Goal: Task Accomplishment & Management: Use online tool/utility

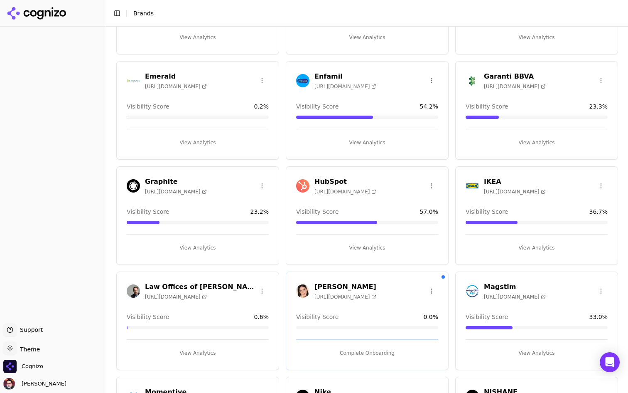
scroll to position [420, 0]
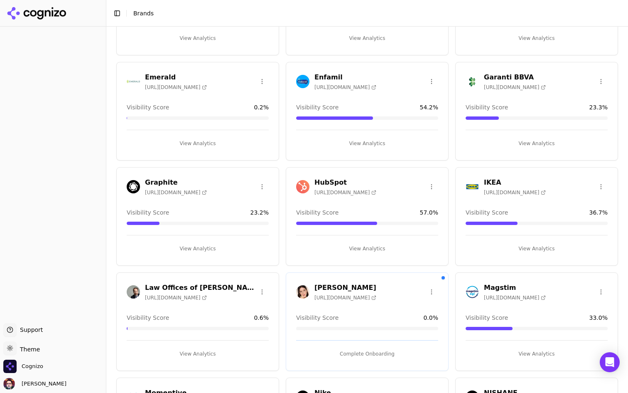
click at [190, 247] on button "View Analytics" at bounding box center [198, 248] width 142 height 13
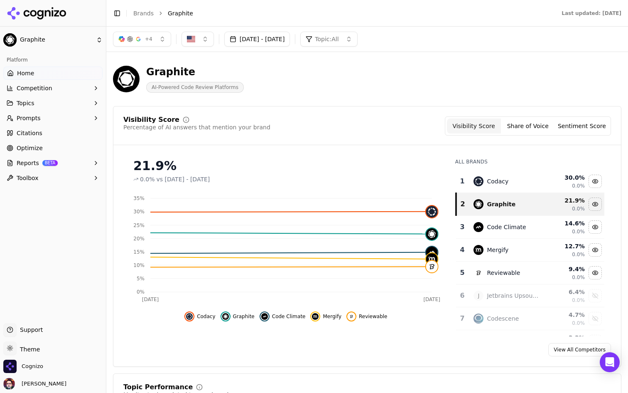
click at [153, 42] on button "+ 4" at bounding box center [142, 39] width 58 height 15
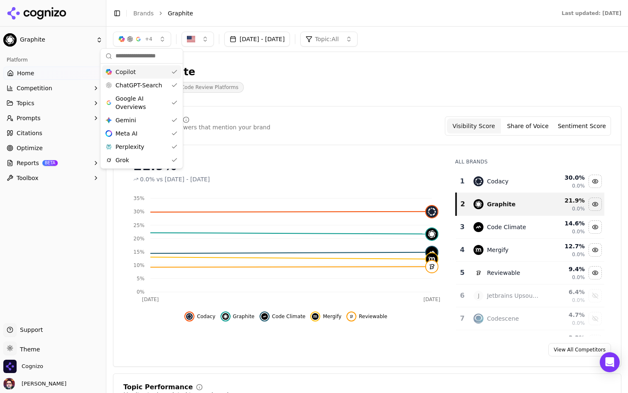
click at [153, 42] on button "+ 4" at bounding box center [142, 39] width 58 height 15
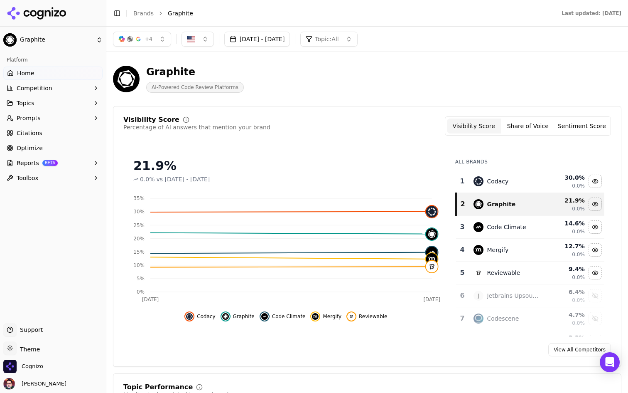
click at [153, 42] on button "+ 4" at bounding box center [142, 39] width 58 height 15
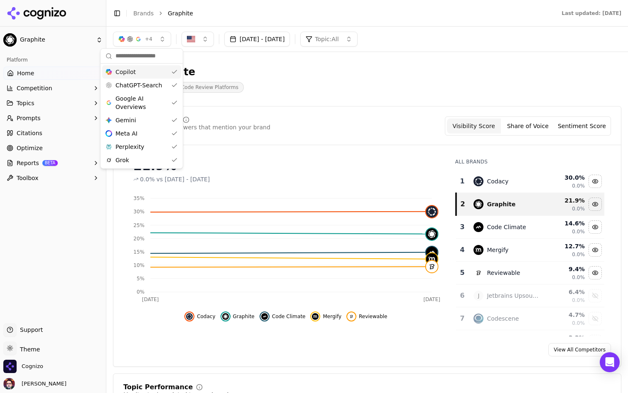
click at [153, 42] on button "+ 4" at bounding box center [142, 39] width 58 height 15
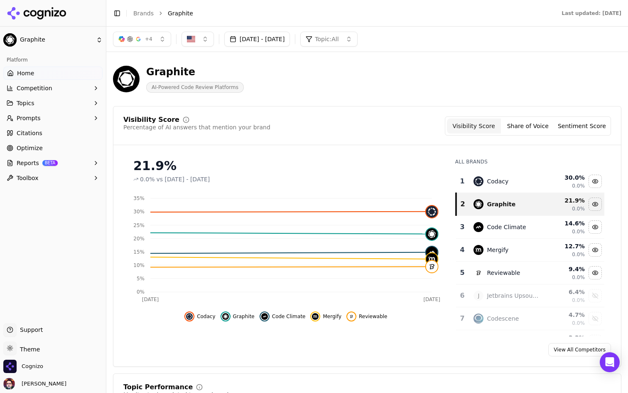
click at [64, 116] on button "Prompts" at bounding box center [52, 117] width 99 height 13
click at [66, 104] on button "Topics" at bounding box center [52, 102] width 99 height 13
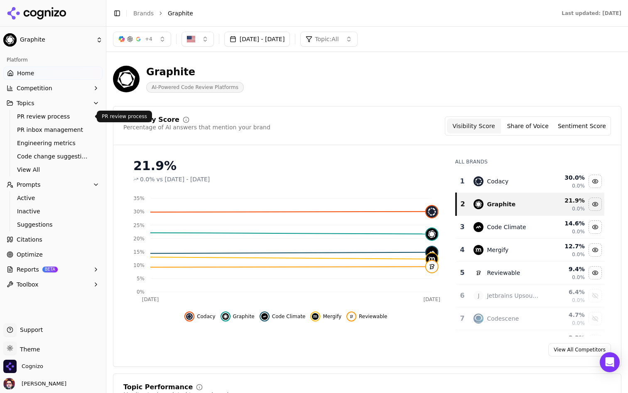
click at [66, 116] on span "PR review process" at bounding box center [53, 116] width 72 height 8
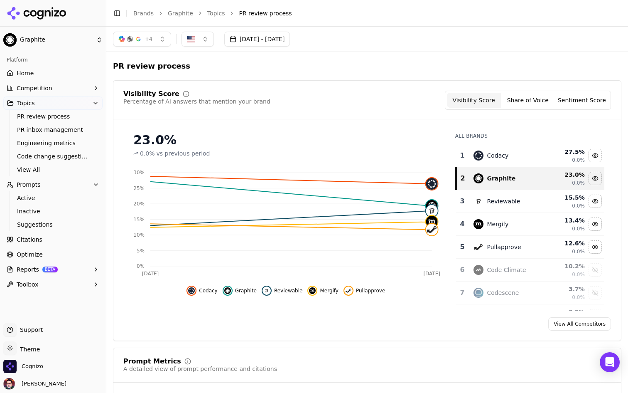
click at [78, 37] on html "Graphite Platform Home Competition Topics PR review process PR inbox management…" at bounding box center [314, 196] width 628 height 393
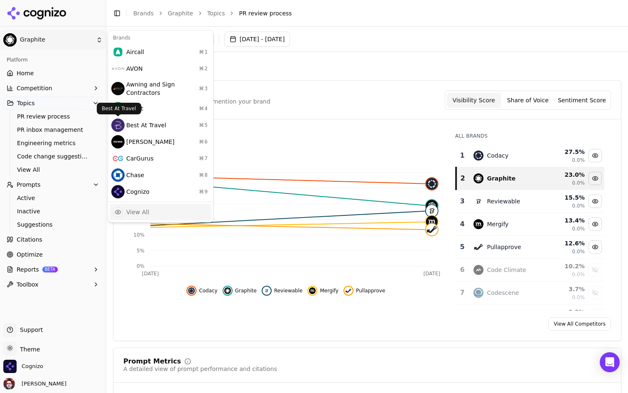
click at [159, 213] on div "View All" at bounding box center [161, 212] width 102 height 17
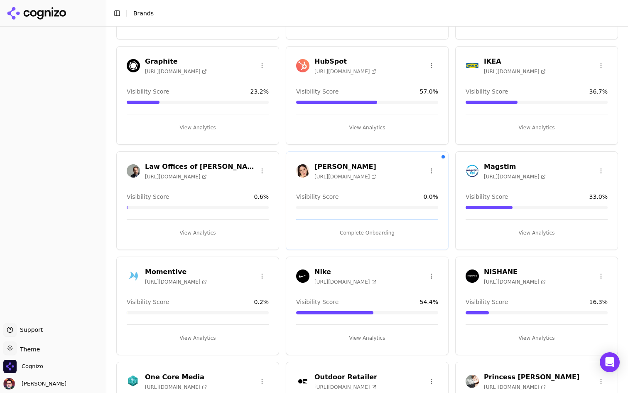
scroll to position [555, 0]
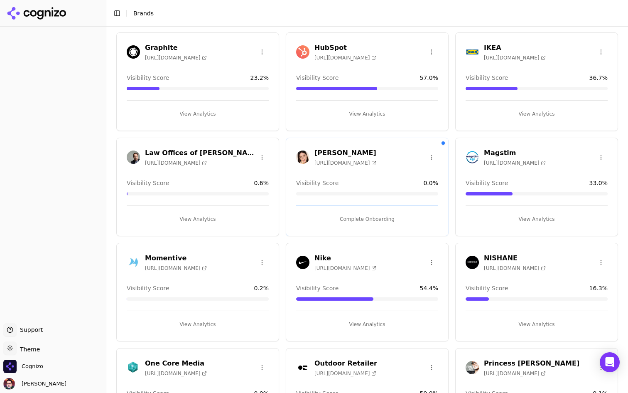
click at [350, 328] on button "View Analytics" at bounding box center [367, 323] width 142 height 13
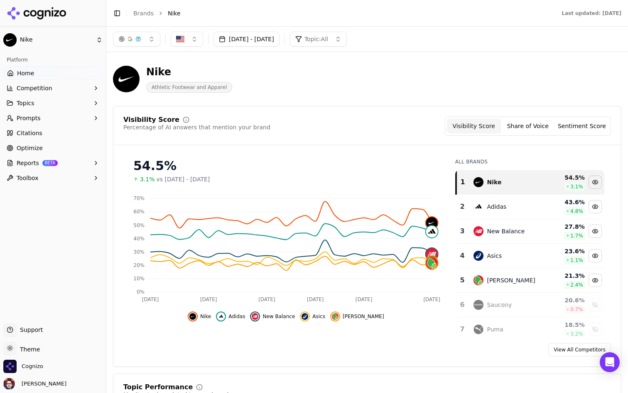
click at [280, 41] on button "Aug 20, 2025 - Sep 19, 2025" at bounding box center [247, 39] width 66 height 15
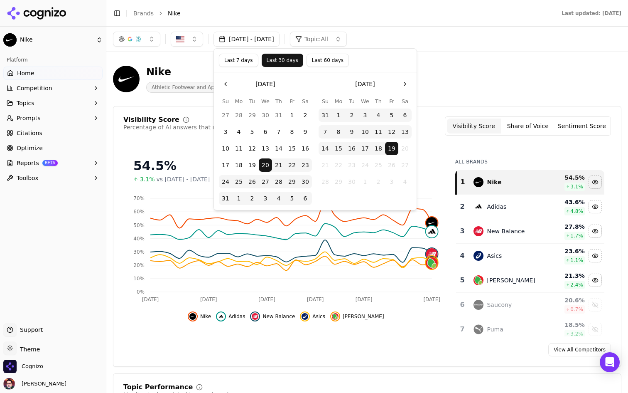
click at [240, 62] on button "Last 7 days" at bounding box center [238, 60] width 39 height 13
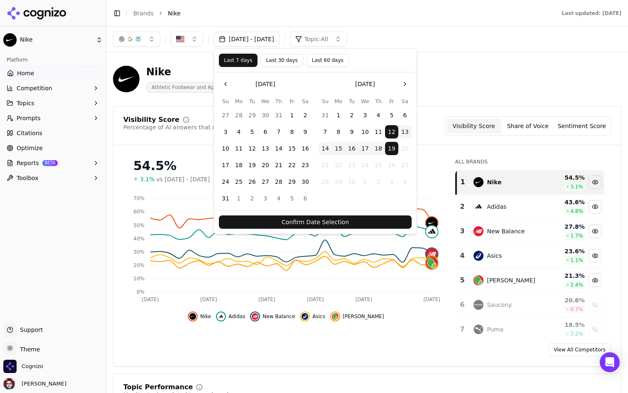
click at [329, 214] on div "Confirm Date Selection" at bounding box center [315, 222] width 203 height 24
click at [321, 218] on button "Confirm Date Selection" at bounding box center [315, 221] width 193 height 13
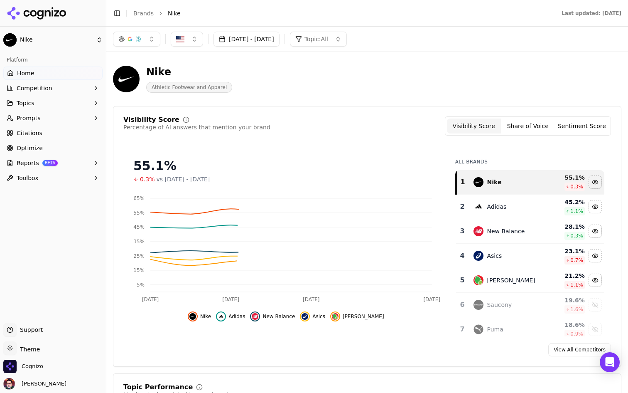
click at [347, 37] on button "Topic: All" at bounding box center [318, 39] width 57 height 15
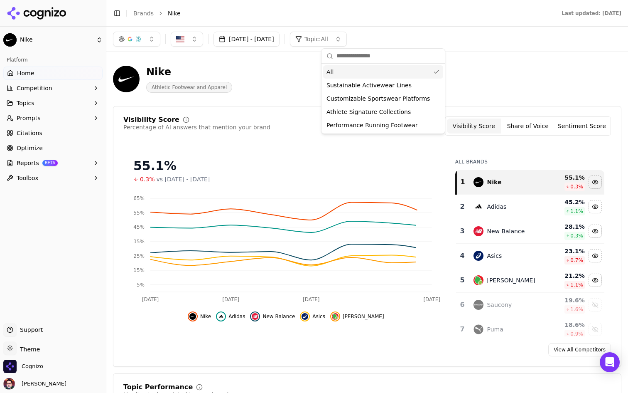
click at [347, 35] on button "Topic: All" at bounding box center [318, 39] width 57 height 15
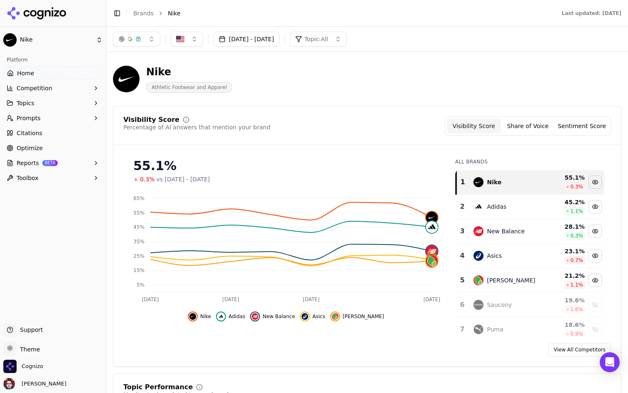
click at [328, 36] on span "Topic: All" at bounding box center [317, 39] width 24 height 8
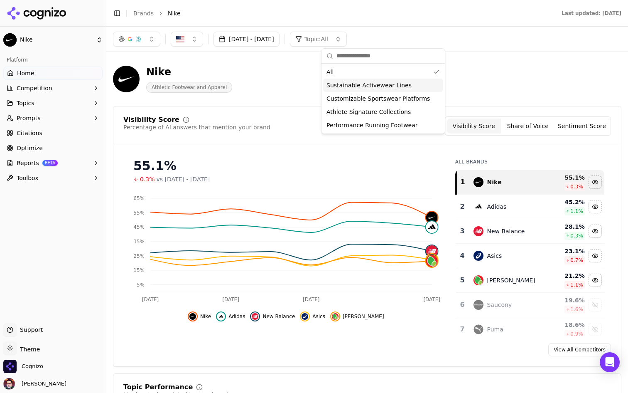
click at [355, 80] on div "Sustainable Activewear Lines" at bounding box center [383, 85] width 120 height 13
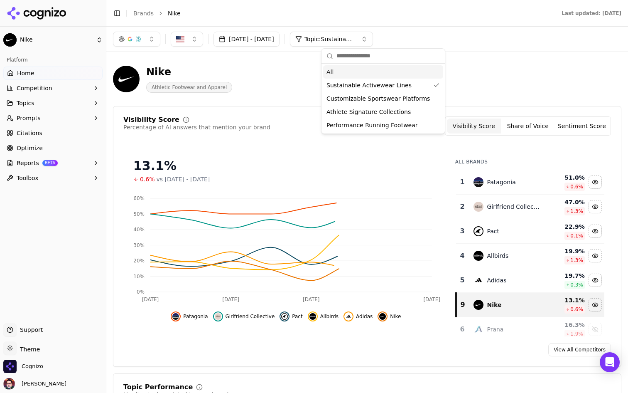
click at [363, 72] on div "All" at bounding box center [383, 71] width 120 height 13
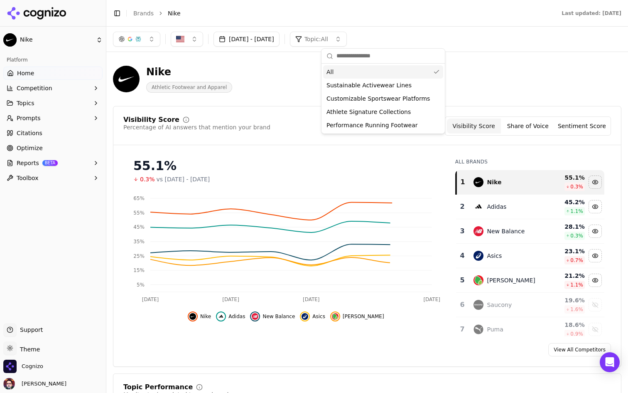
click at [411, 23] on header "Toggle Sidebar Brands Nike Last updated: September 19th, 2025" at bounding box center [367, 13] width 522 height 27
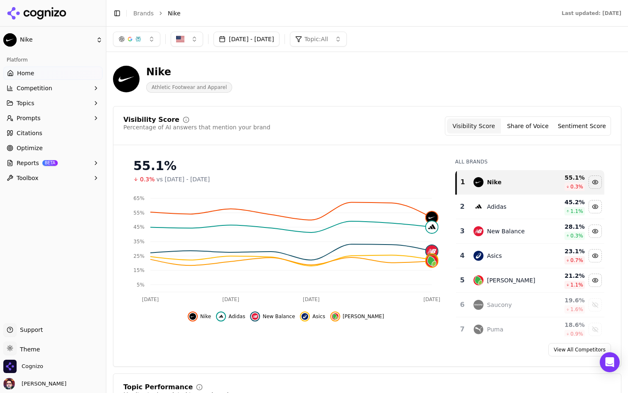
click at [328, 39] on span "Topic: All" at bounding box center [317, 39] width 24 height 8
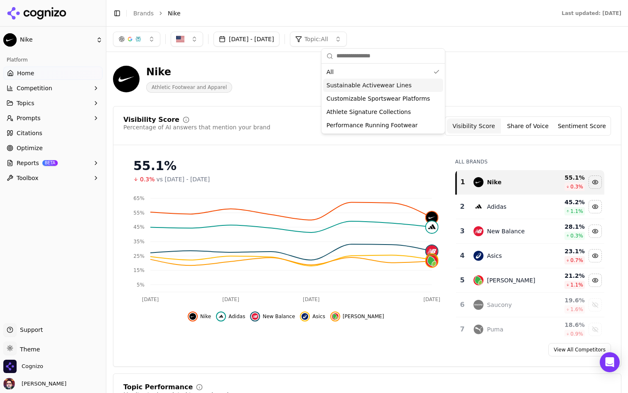
click at [365, 79] on div "Sustainable Activewear Lines" at bounding box center [383, 85] width 120 height 13
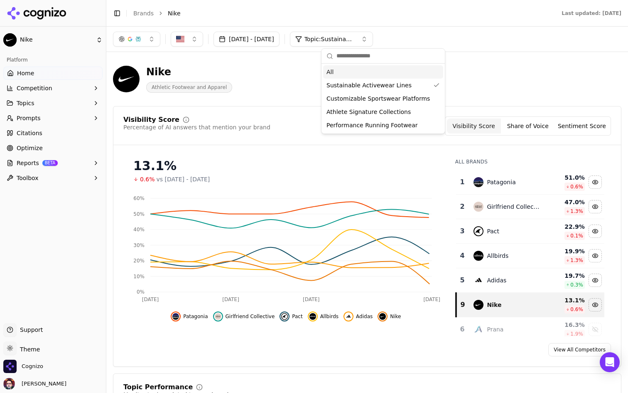
click at [367, 66] on div "All" at bounding box center [383, 71] width 120 height 13
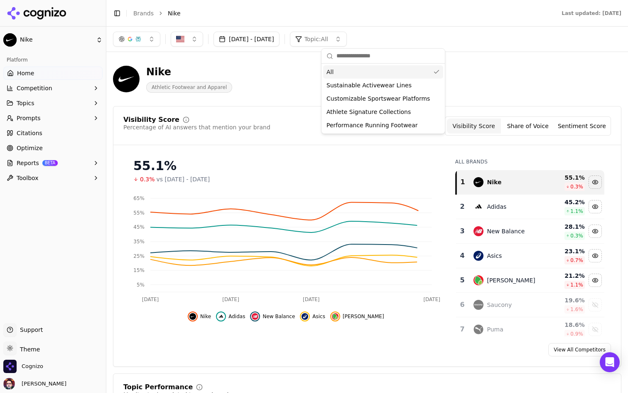
click at [347, 44] on button "Topic: All" at bounding box center [318, 39] width 57 height 15
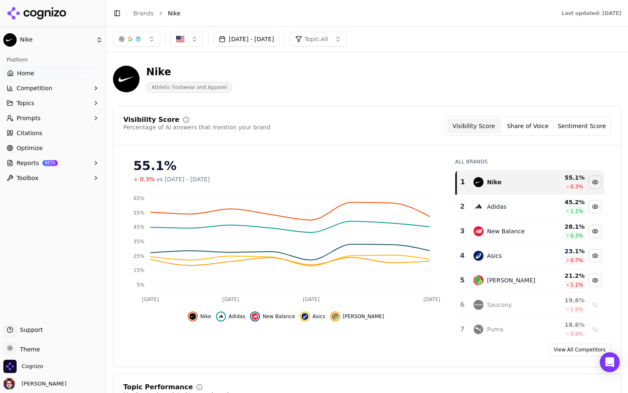
click at [347, 44] on button "Topic: All" at bounding box center [318, 39] width 57 height 15
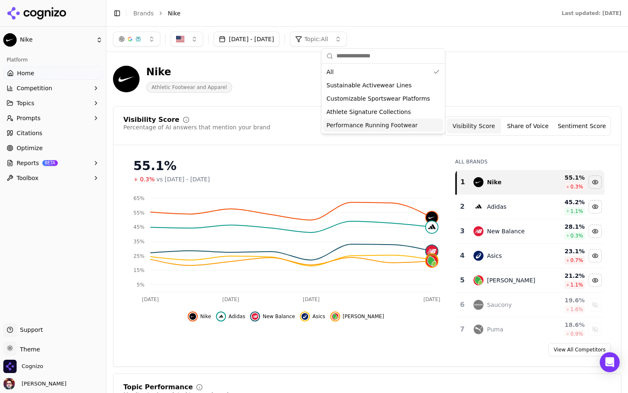
click at [373, 127] on span "Performance Running Footwear" at bounding box center [372, 125] width 91 height 8
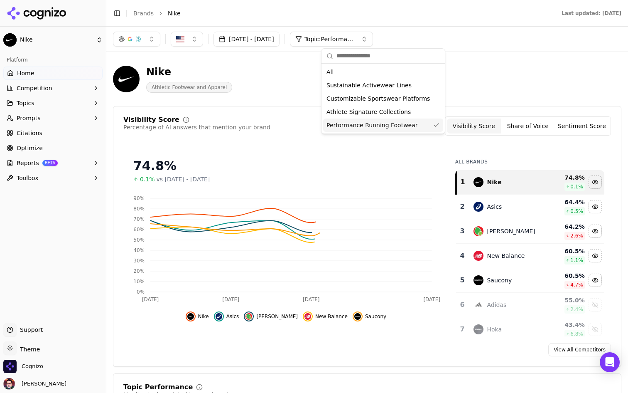
click at [430, 25] on header "Toggle Sidebar Brands Nike Last updated: September 19th, 2025" at bounding box center [367, 13] width 522 height 27
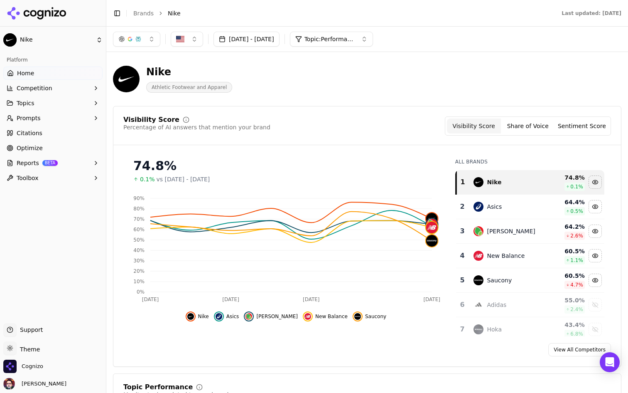
click at [373, 37] on button "Topic: Performance Running Footwear" at bounding box center [331, 39] width 83 height 15
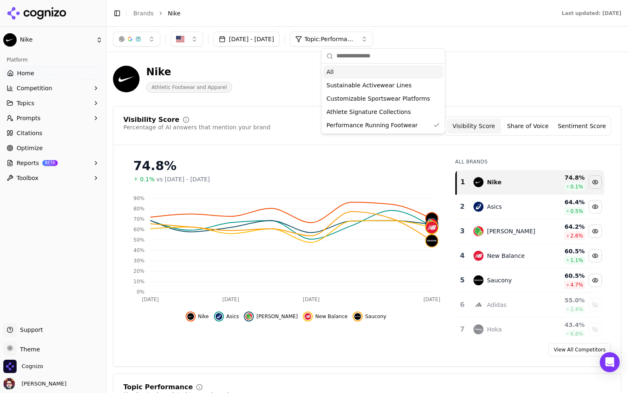
click at [371, 74] on div "All" at bounding box center [383, 71] width 120 height 13
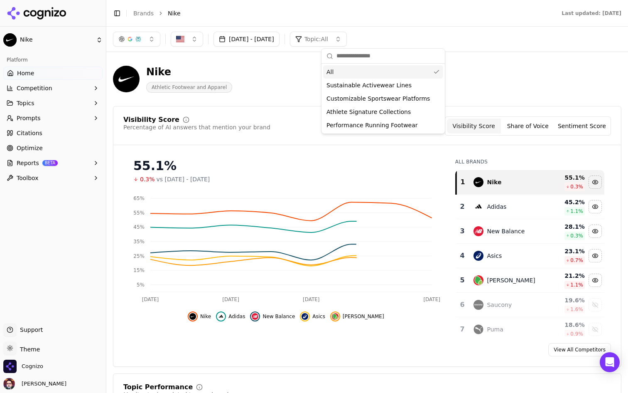
click at [487, 44] on div "Sep 12, 2025 - Sep 19, 2025 Topic: All" at bounding box center [367, 39] width 509 height 15
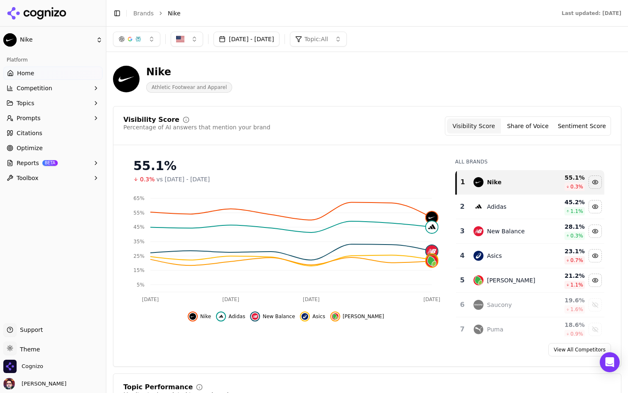
click at [154, 40] on button "button" at bounding box center [136, 39] width 47 height 15
click at [320, 81] on div "Nike Athletic Footwear and Apparel" at bounding box center [299, 78] width 372 height 27
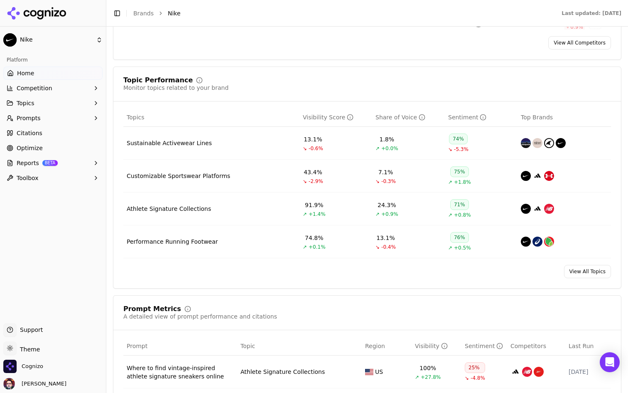
scroll to position [307, 0]
click at [209, 241] on div "Performance Running Footwear" at bounding box center [172, 241] width 91 height 8
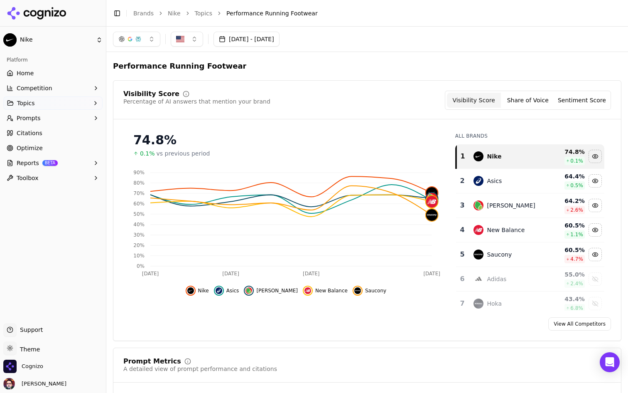
click at [50, 137] on link "Citations" at bounding box center [52, 132] width 99 height 13
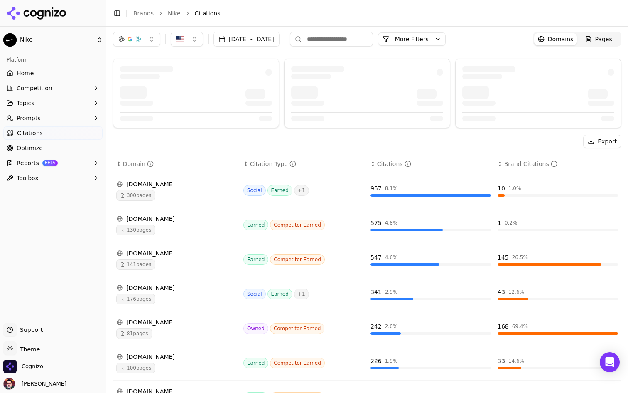
click at [59, 119] on button "Prompts" at bounding box center [52, 117] width 99 height 13
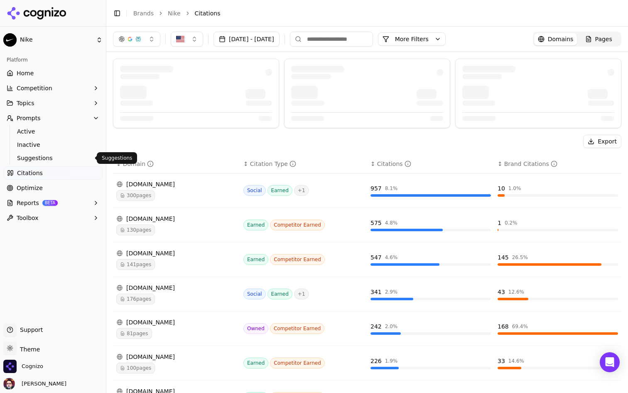
click at [48, 157] on span "Suggestions" at bounding box center [53, 158] width 72 height 8
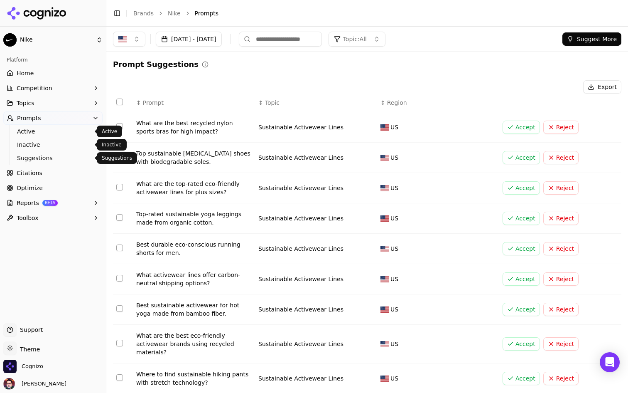
click at [60, 125] on ul "Active Inactive Suggestions" at bounding box center [54, 145] width 88 height 40
click at [56, 130] on span "Active" at bounding box center [53, 131] width 72 height 8
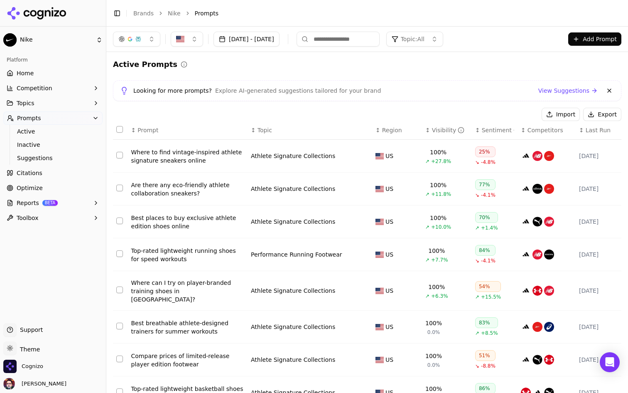
click at [425, 39] on div "Topic: All" at bounding box center [408, 39] width 33 height 8
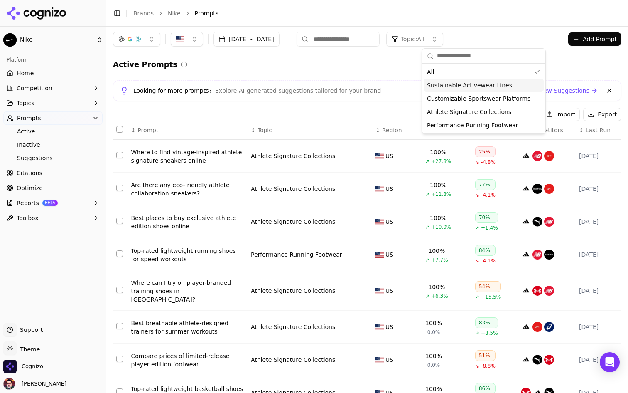
click at [454, 83] on span "Sustainable Activewear Lines" at bounding box center [469, 85] width 85 height 8
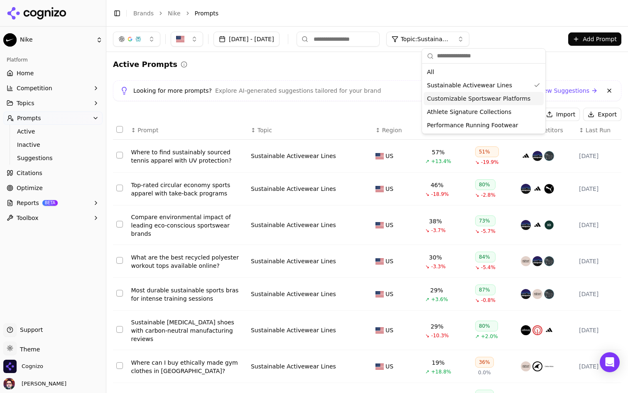
click at [477, 92] on div "Customizable Sportswear Platforms" at bounding box center [484, 98] width 120 height 13
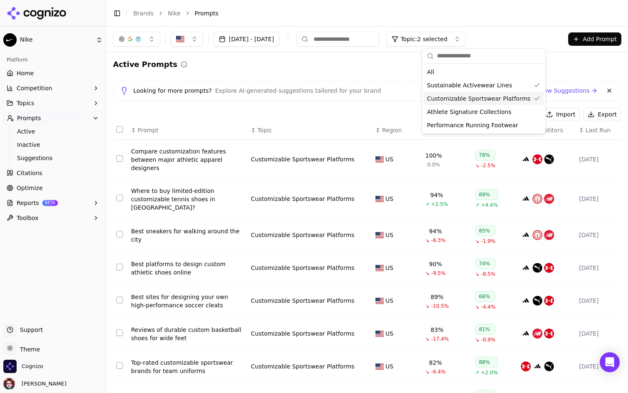
click at [484, 97] on span "Customizable Sportswear Platforms" at bounding box center [478, 98] width 103 height 8
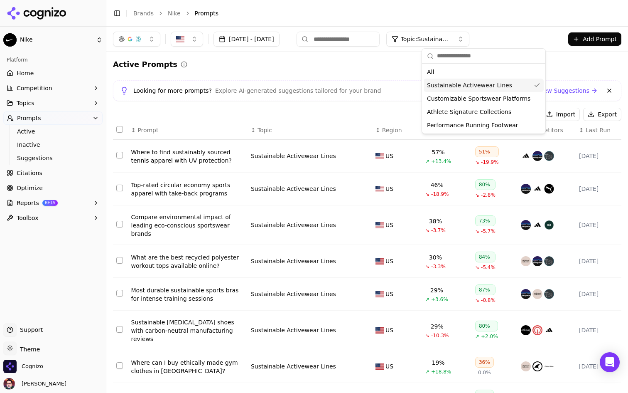
click at [481, 85] on span "Sustainable Activewear Lines" at bounding box center [469, 85] width 85 height 8
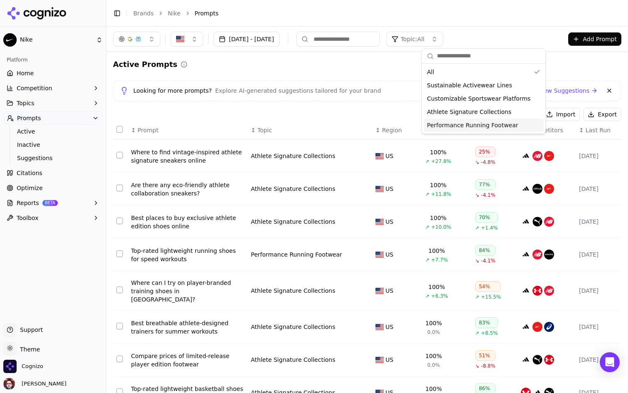
click at [469, 125] on span "Performance Running Footwear" at bounding box center [472, 125] width 91 height 8
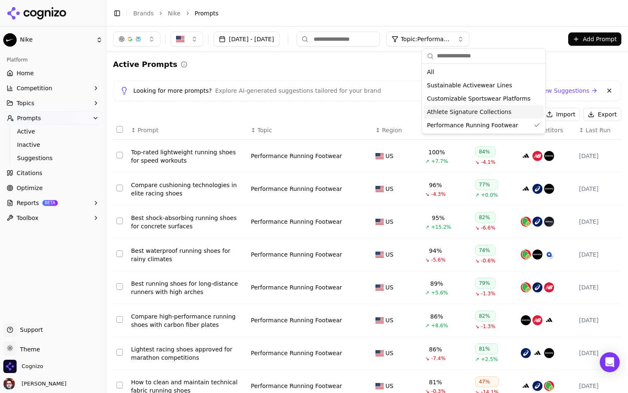
click at [360, 64] on div "Active Prompts" at bounding box center [367, 65] width 509 height 12
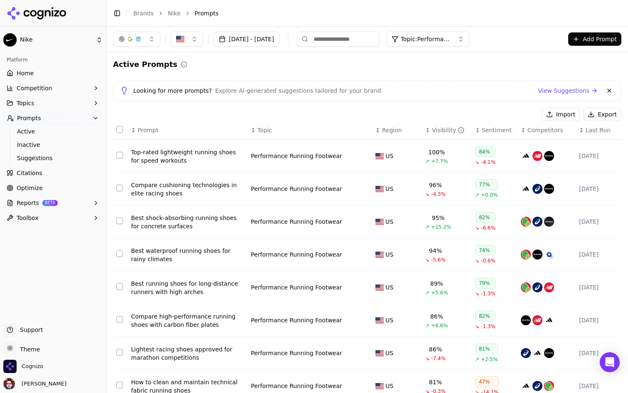
click at [590, 38] on button "Add Prompt" at bounding box center [594, 38] width 53 height 13
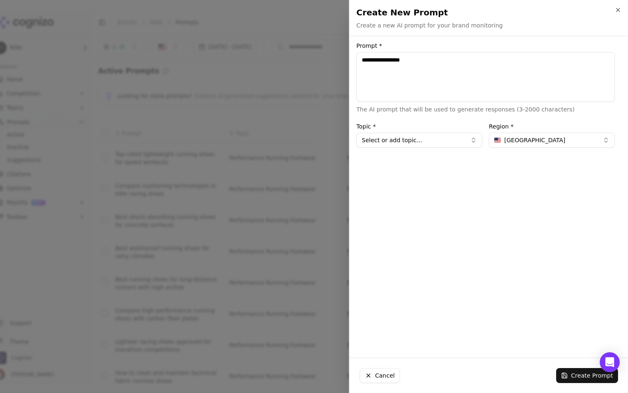
type textarea "**********"
click at [432, 139] on button "Select or add topic..." at bounding box center [419, 140] width 126 height 15
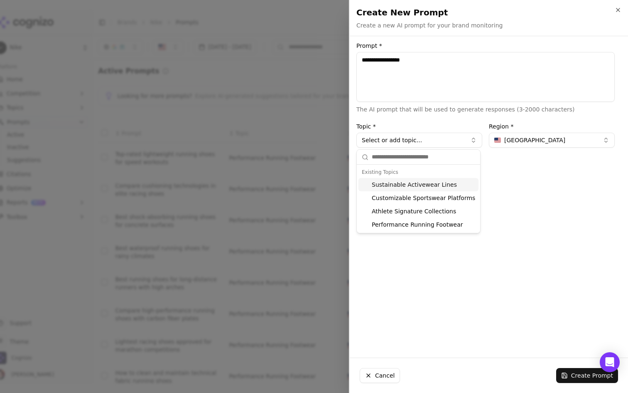
click at [417, 156] on input "text" at bounding box center [423, 157] width 103 height 17
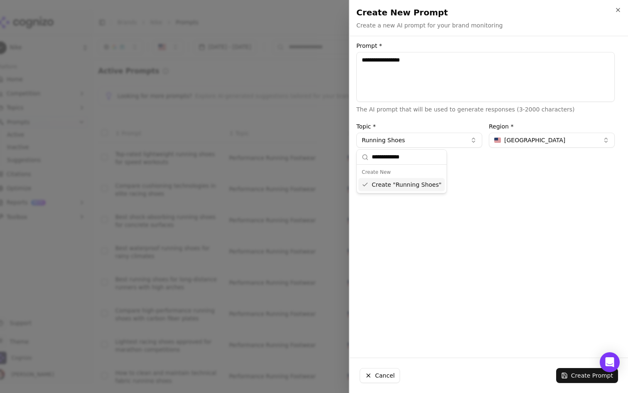
click at [404, 157] on input "**********" at bounding box center [407, 157] width 70 height 17
type input "**********"
click at [467, 167] on div "**********" at bounding box center [486, 197] width 272 height 308
click at [414, 142] on button "Running Shoes" at bounding box center [419, 140] width 126 height 15
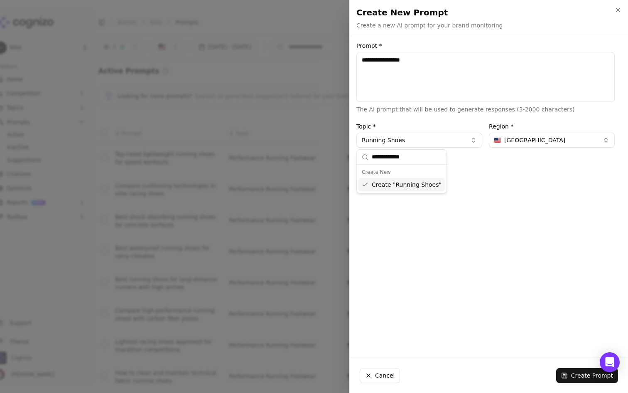
click at [407, 184] on div "Create " Running Shoes "" at bounding box center [402, 184] width 86 height 13
click at [446, 207] on div "**********" at bounding box center [486, 197] width 272 height 308
click at [585, 379] on button "Create Prompt" at bounding box center [587, 375] width 62 height 15
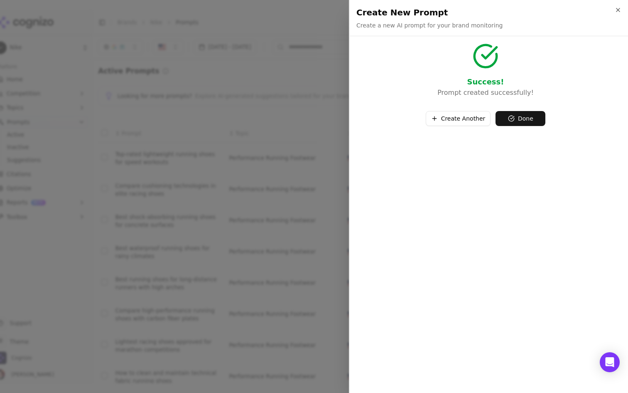
click at [512, 119] on button "Done" at bounding box center [521, 118] width 50 height 15
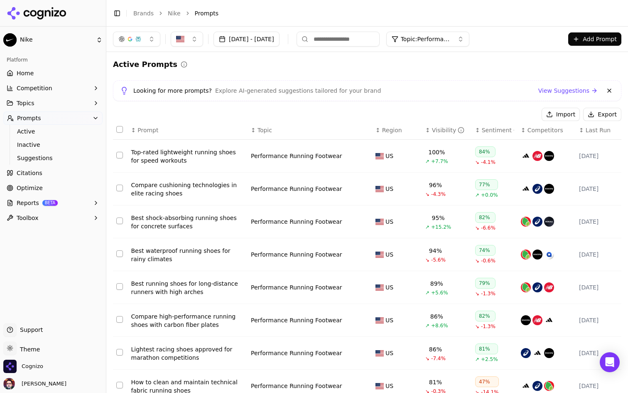
click at [606, 39] on button "Add Prompt" at bounding box center [594, 38] width 53 height 13
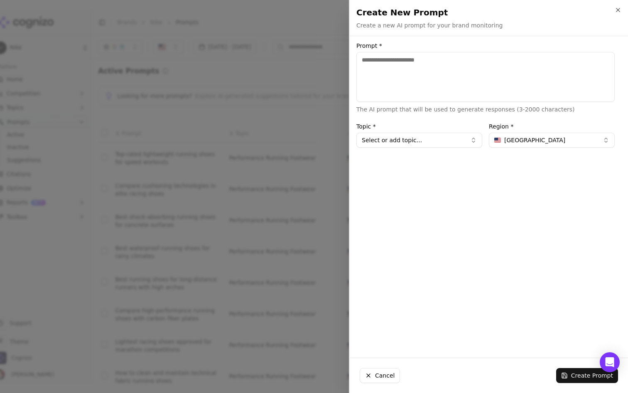
click at [418, 141] on button "Select or add topic..." at bounding box center [419, 140] width 126 height 15
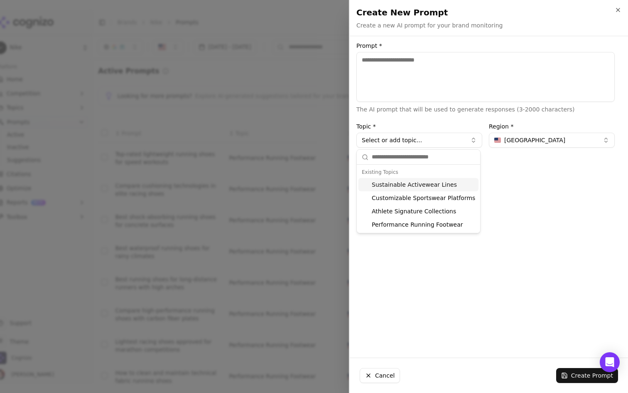
click at [403, 156] on input "text" at bounding box center [423, 157] width 103 height 17
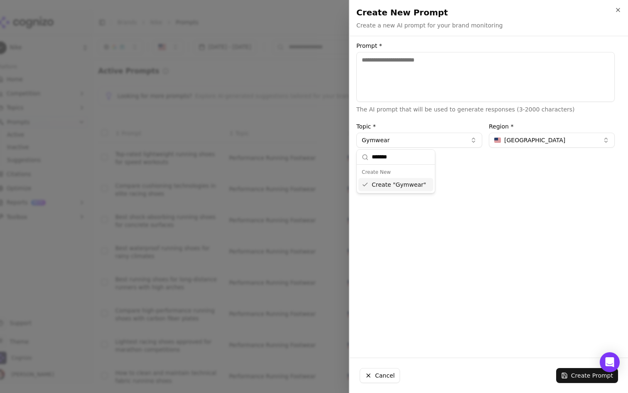
type input "*******"
click at [378, 139] on button "Gymwear" at bounding box center [419, 140] width 126 height 15
click at [383, 142] on button "Gymwear" at bounding box center [419, 140] width 126 height 15
click at [388, 162] on input "*******" at bounding box center [401, 157] width 58 height 17
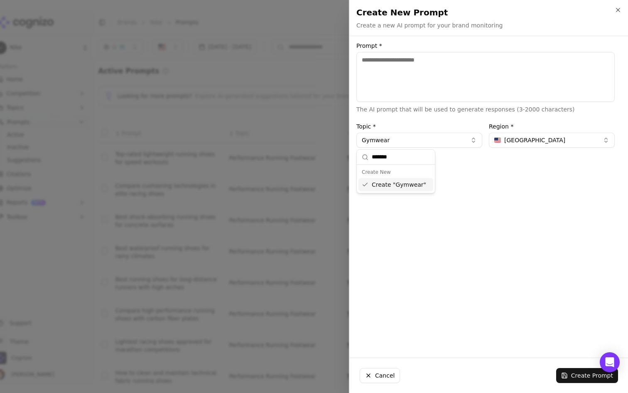
click at [388, 162] on input "*******" at bounding box center [401, 157] width 58 height 17
click at [399, 158] on input "*******" at bounding box center [401, 157] width 58 height 17
type input "*"
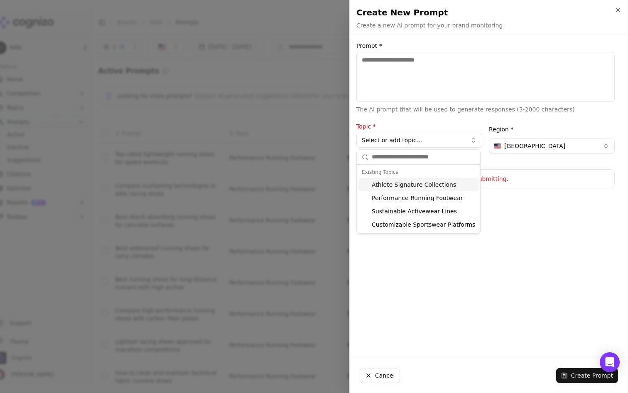
click at [413, 155] on input "text" at bounding box center [423, 157] width 103 height 17
click at [418, 156] on input "text" at bounding box center [423, 157] width 103 height 17
click at [507, 40] on div "Create New Prompt Create a new AI prompt for your brand monitoring Unsaved chan…" at bounding box center [488, 196] width 279 height 393
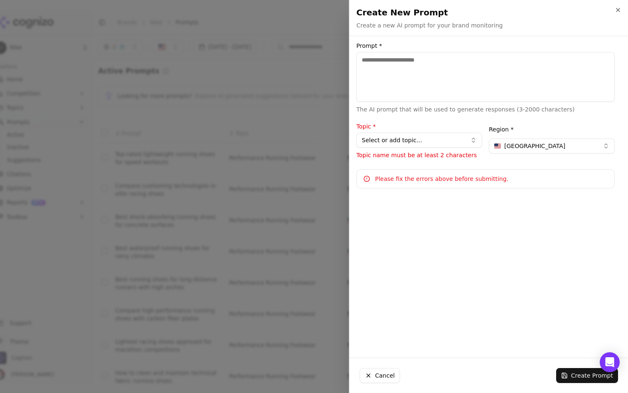
click at [622, 8] on div "Create New Prompt Create a new AI prompt for your brand monitoring Unsaved chan…" at bounding box center [489, 18] width 278 height 36
click at [615, 8] on icon "button" at bounding box center [618, 10] width 7 height 7
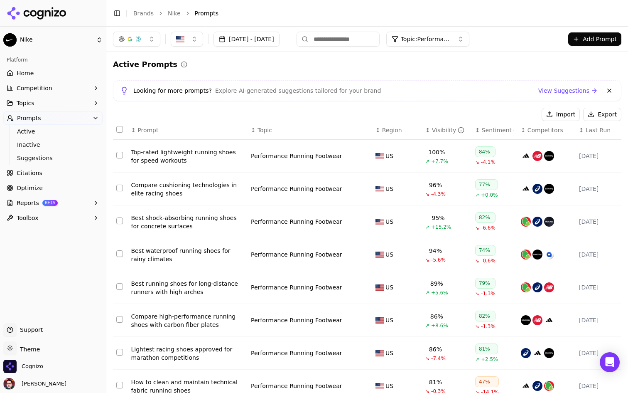
click at [582, 41] on button "Add Prompt" at bounding box center [594, 38] width 53 height 13
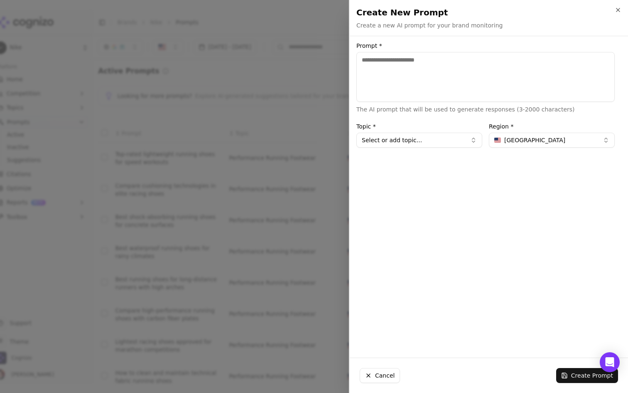
click at [425, 143] on button "Select or add topic..." at bounding box center [419, 140] width 126 height 15
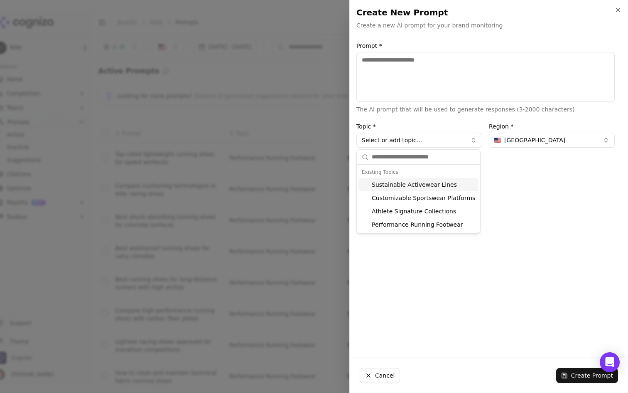
click at [425, 143] on button "Select or add topic..." at bounding box center [419, 140] width 126 height 15
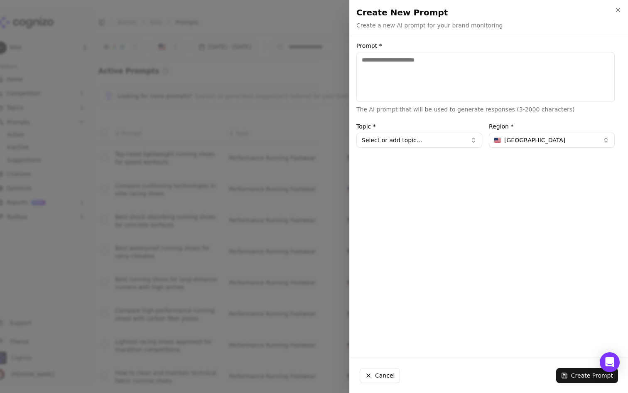
click at [308, 75] on div at bounding box center [314, 196] width 628 height 393
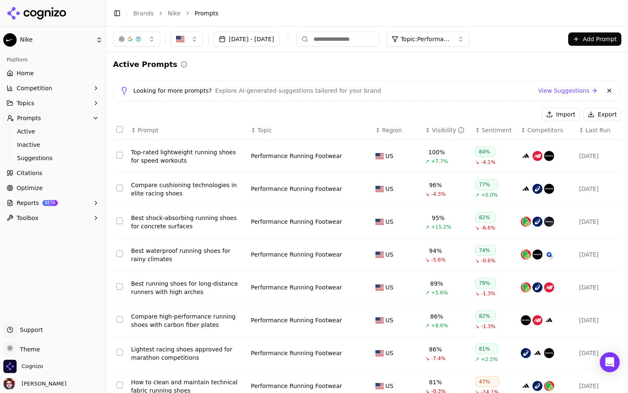
click at [64, 103] on button "Topics" at bounding box center [52, 102] width 99 height 13
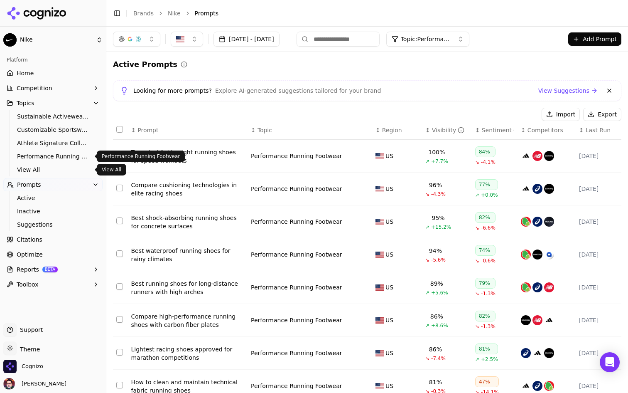
click at [53, 167] on span "View All" at bounding box center [53, 169] width 72 height 8
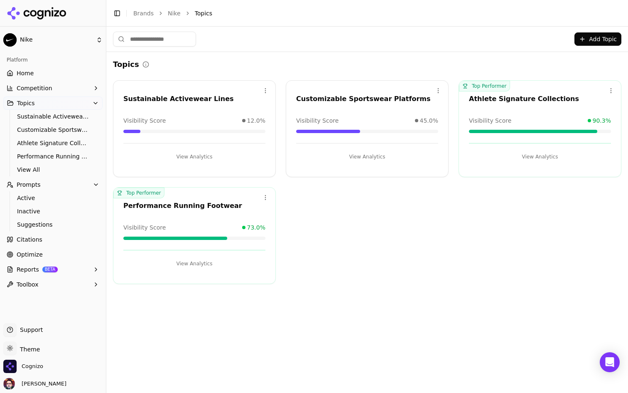
click at [177, 42] on input at bounding box center [154, 39] width 83 height 15
click at [277, 35] on div "Add Topic" at bounding box center [367, 39] width 509 height 15
click at [67, 165] on span "View All" at bounding box center [53, 169] width 72 height 8
click at [78, 194] on span "Active" at bounding box center [53, 198] width 72 height 8
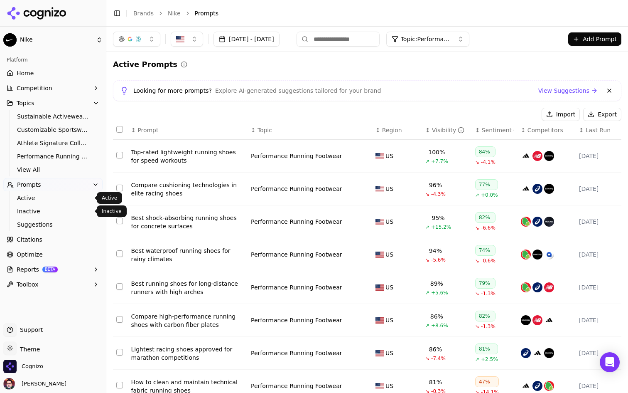
click at [72, 205] on link "Inactive" at bounding box center [53, 211] width 79 height 12
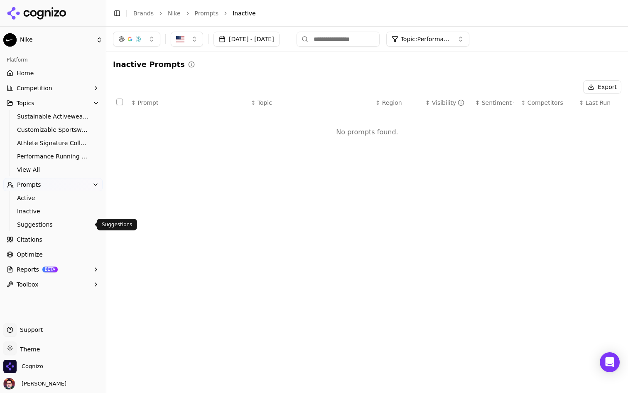
click at [61, 222] on span "Suggestions" at bounding box center [53, 224] width 72 height 8
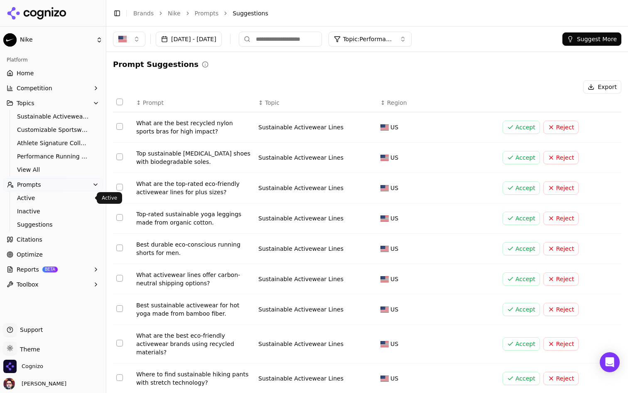
click at [76, 189] on button "Prompts" at bounding box center [52, 184] width 99 height 13
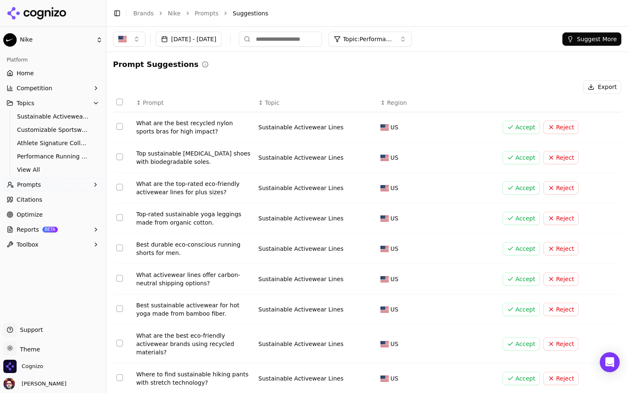
click at [79, 189] on button "Prompts" at bounding box center [52, 184] width 99 height 13
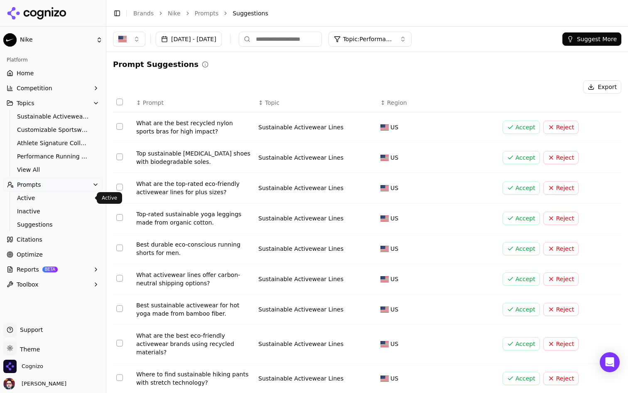
click at [74, 194] on span "Active" at bounding box center [53, 198] width 72 height 8
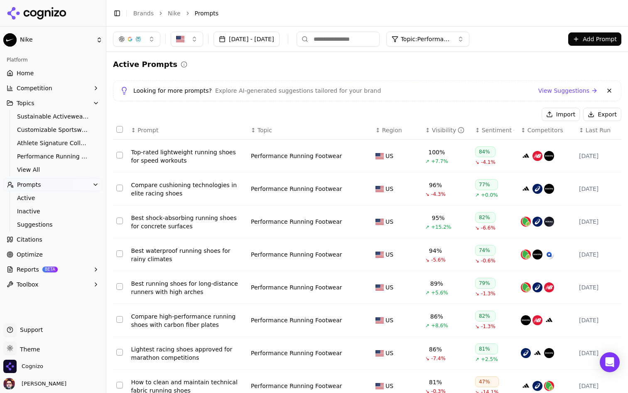
click at [76, 272] on button "Reports BETA" at bounding box center [52, 269] width 99 height 13
click at [81, 253] on link "Optimize" at bounding box center [52, 254] width 99 height 13
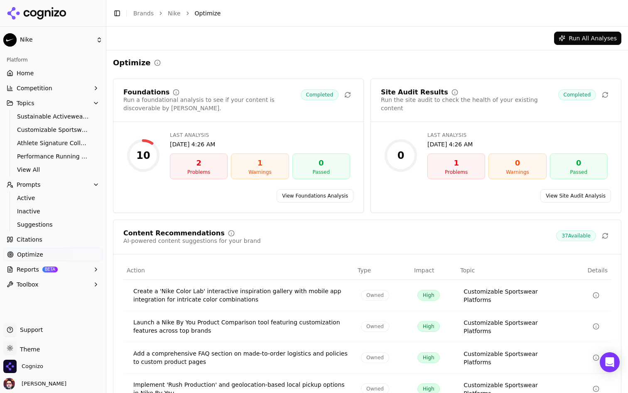
click at [68, 265] on button "Reports BETA" at bounding box center [52, 269] width 99 height 13
click at [57, 288] on link "PDF" at bounding box center [53, 283] width 79 height 12
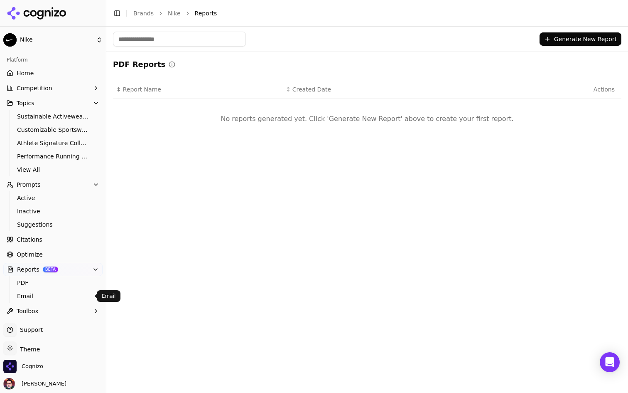
click at [56, 296] on span "Email" at bounding box center [53, 296] width 72 height 8
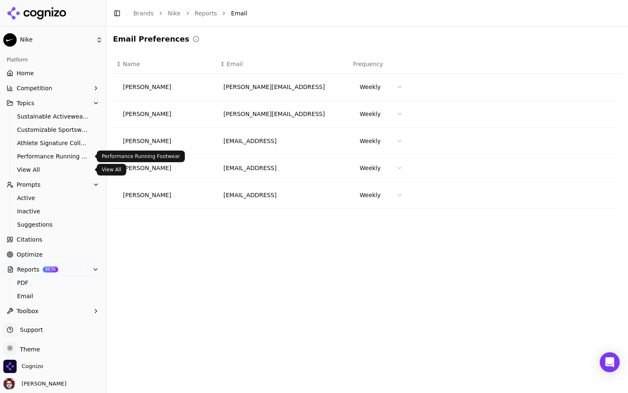
click at [57, 165] on span "View All" at bounding box center [53, 169] width 72 height 8
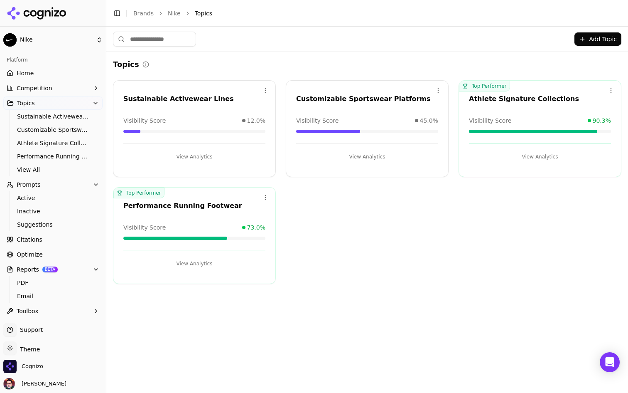
click at [70, 89] on button "Competition" at bounding box center [52, 87] width 99 height 13
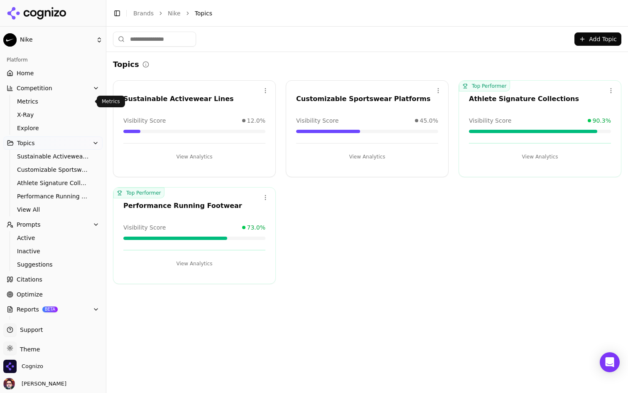
click at [63, 102] on span "Metrics" at bounding box center [53, 101] width 72 height 8
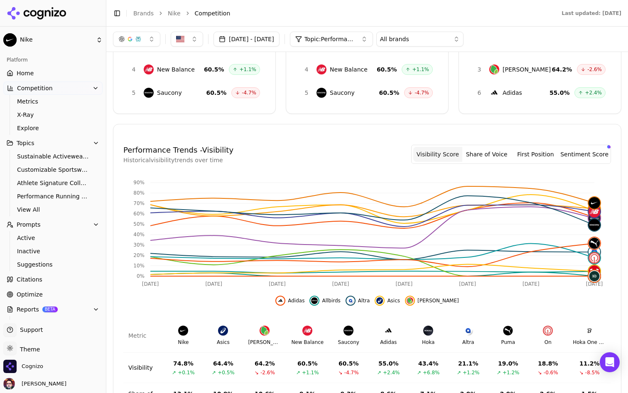
scroll to position [232, 0]
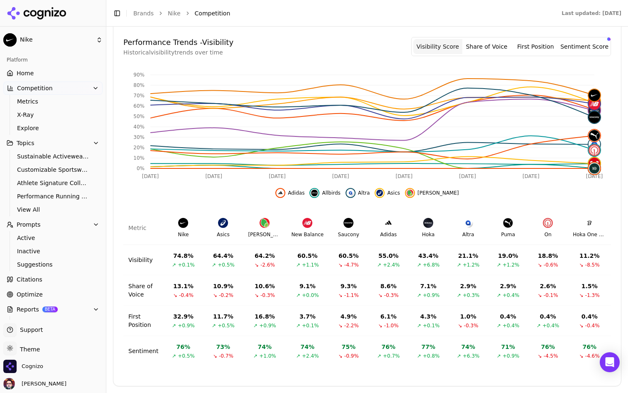
click at [538, 42] on button "First Position" at bounding box center [535, 46] width 49 height 15
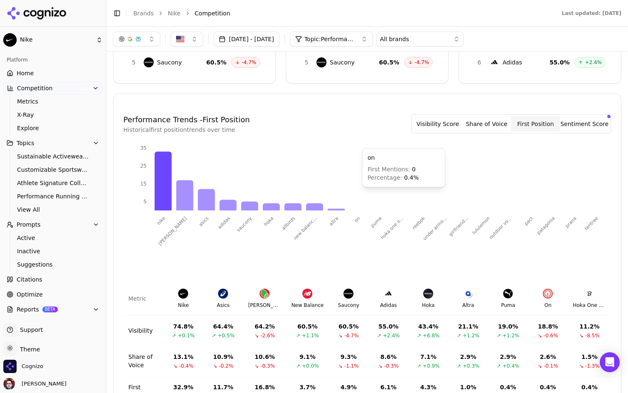
scroll to position [0, 0]
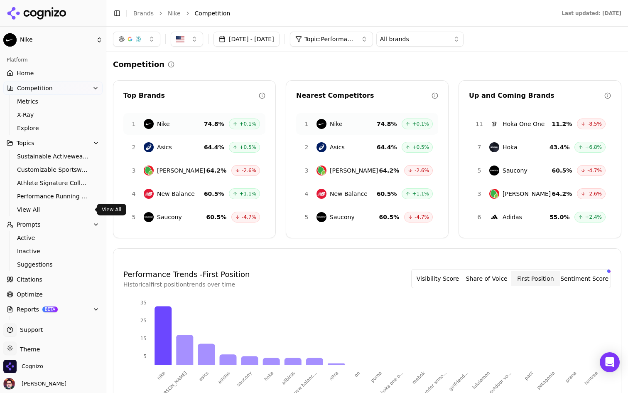
click at [52, 212] on span "View All" at bounding box center [53, 209] width 72 height 8
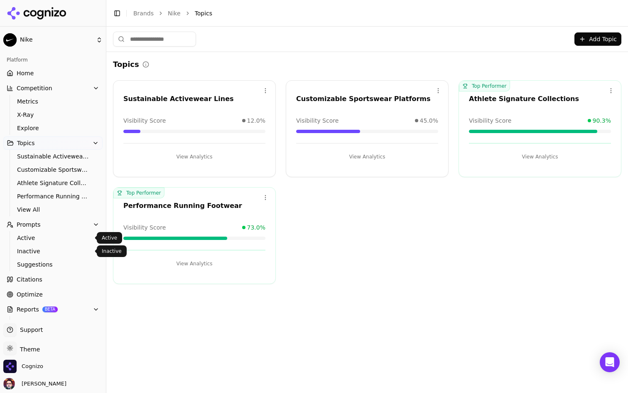
click at [57, 236] on span "Active" at bounding box center [53, 237] width 72 height 8
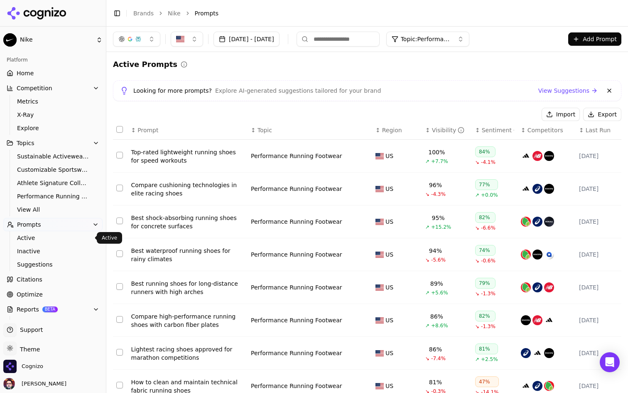
click at [64, 237] on span "Active" at bounding box center [53, 237] width 72 height 8
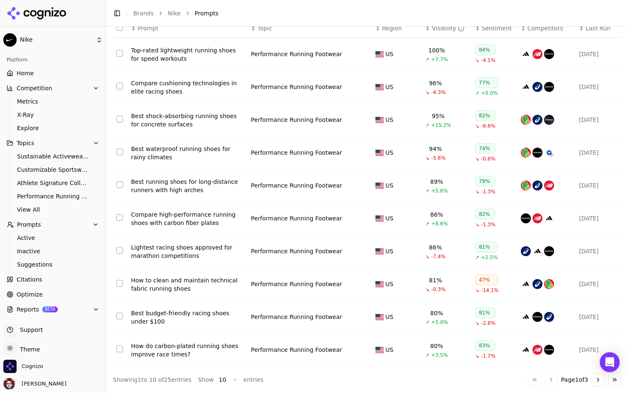
click at [226, 384] on html "Nike Platform Home Competition Metrics X-Ray Explore Topics Sustainable Activew…" at bounding box center [314, 196] width 628 height 393
click at [229, 383] on html "Nike Platform Home Competition Metrics X-Ray Explore Topics Sustainable Activew…" at bounding box center [314, 196] width 628 height 393
click at [228, 376] on html "Nike Platform Home Competition Metrics X-Ray Explore Topics Sustainable Activew…" at bounding box center [314, 196] width 628 height 393
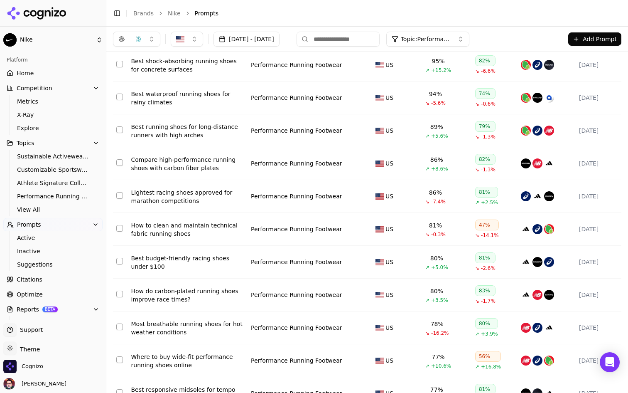
scroll to position [0, 0]
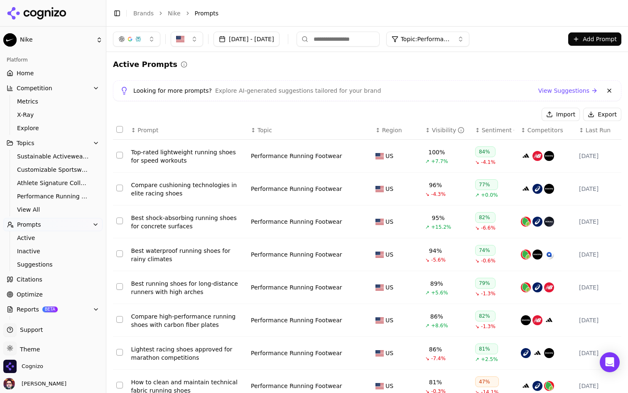
click at [451, 39] on span "Topic: Performance Running Footwear" at bounding box center [426, 39] width 50 height 8
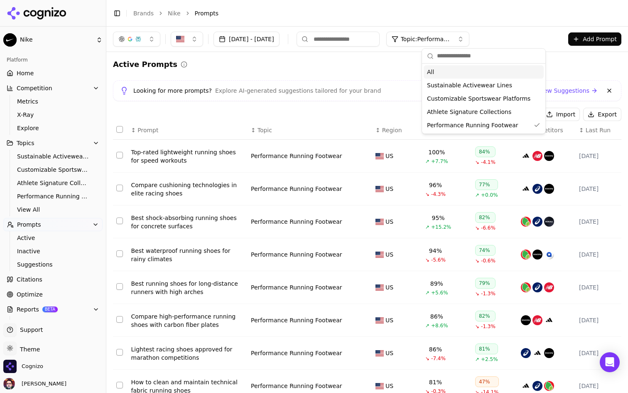
click at [447, 75] on div "All" at bounding box center [484, 71] width 120 height 13
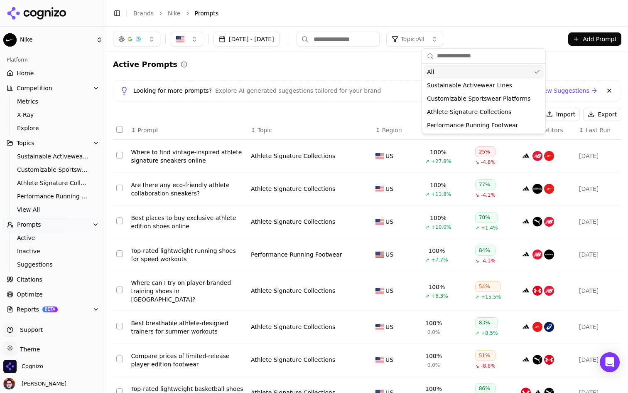
click at [447, 75] on div "All" at bounding box center [484, 71] width 120 height 13
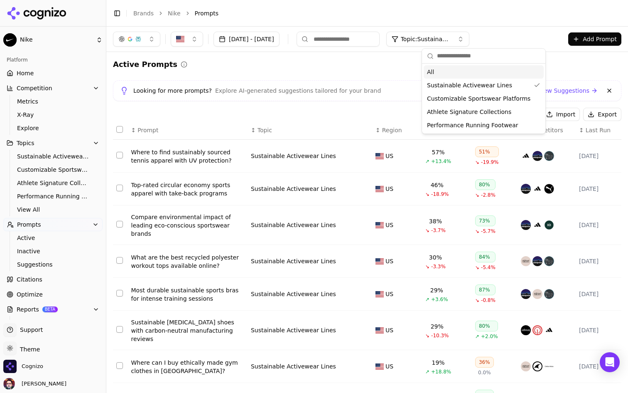
click at [447, 75] on div "All" at bounding box center [484, 71] width 120 height 13
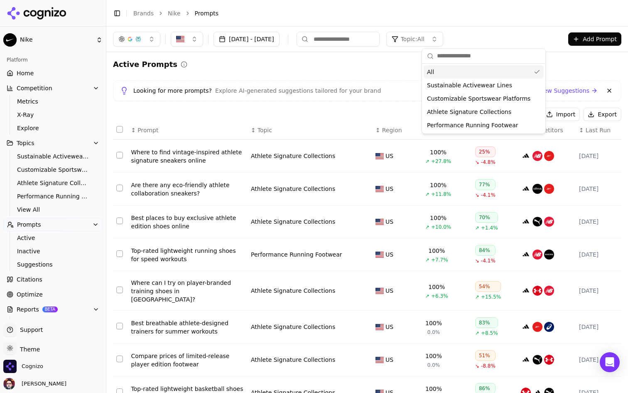
click at [363, 60] on div "Active Prompts" at bounding box center [367, 65] width 509 height 12
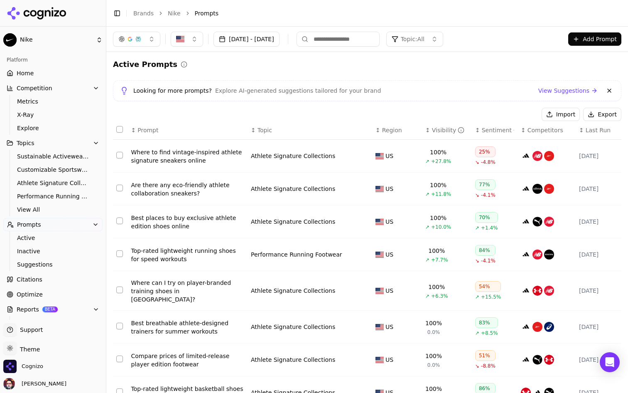
click at [443, 37] on button "Topic: All" at bounding box center [414, 39] width 57 height 15
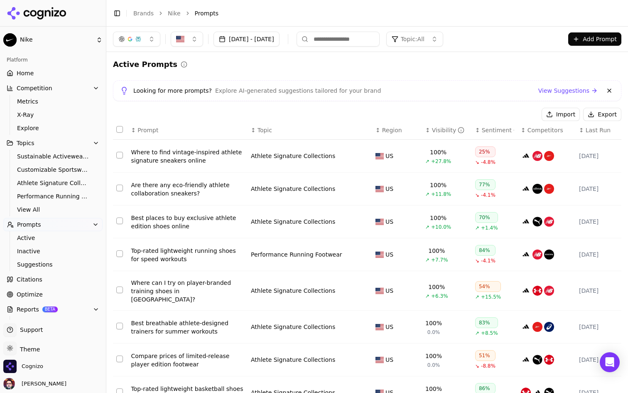
click at [590, 36] on button "Add Prompt" at bounding box center [594, 38] width 53 height 13
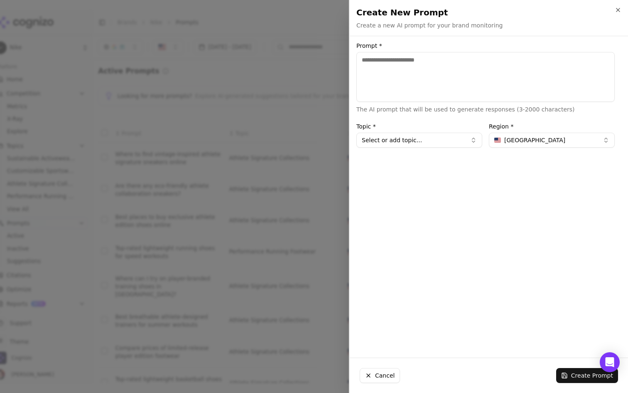
click at [327, 67] on div at bounding box center [314, 196] width 628 height 393
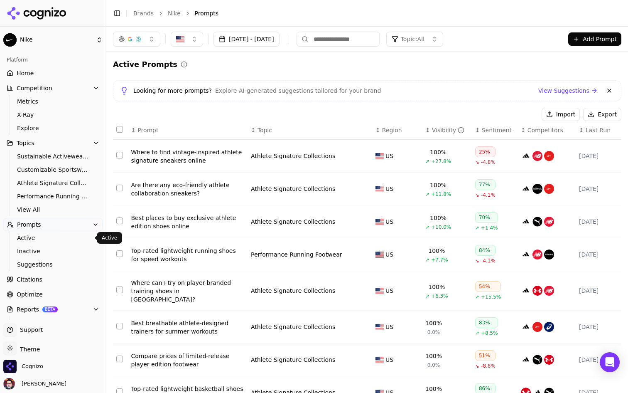
click at [42, 236] on span "Active" at bounding box center [53, 237] width 72 height 8
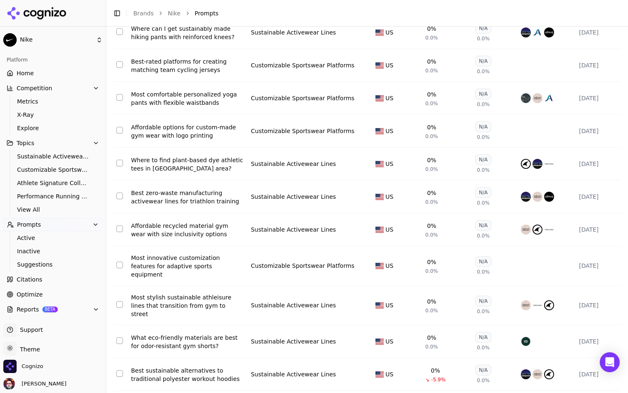
scroll to position [3084, 0]
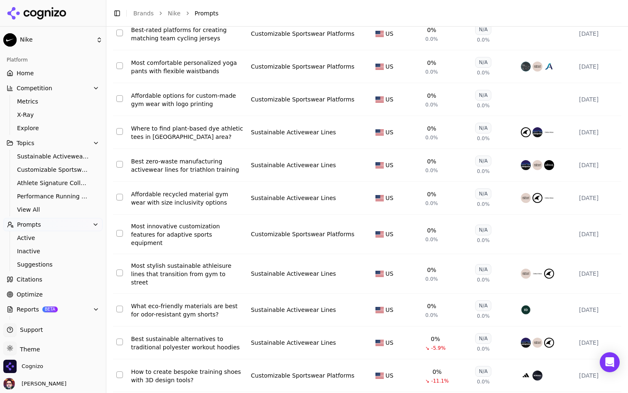
click at [294, 128] on div "Sustainable Activewear Lines" at bounding box center [293, 132] width 85 height 8
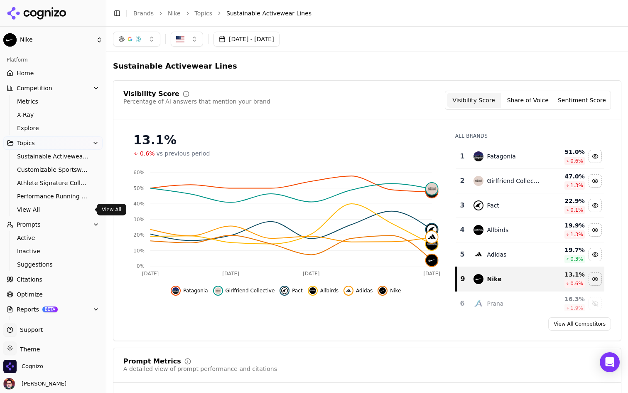
click at [45, 205] on link "View All" at bounding box center [53, 210] width 79 height 12
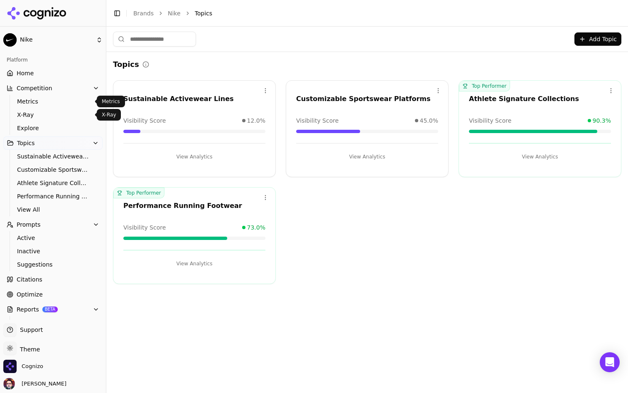
click at [69, 96] on link "Metrics" at bounding box center [53, 102] width 79 height 12
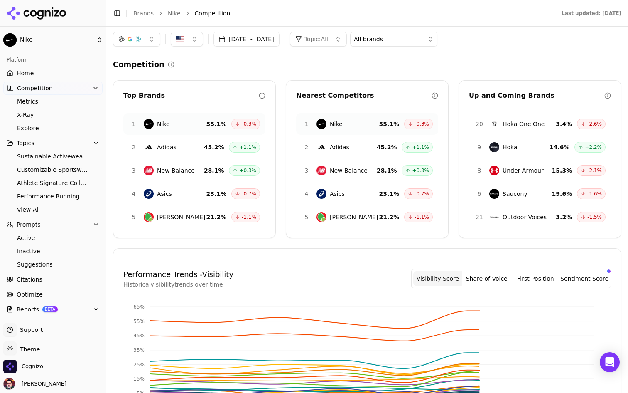
click at [82, 72] on link "Home" at bounding box center [52, 72] width 99 height 13
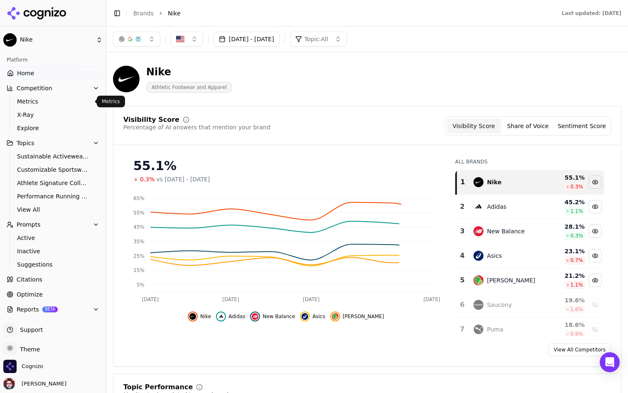
click at [67, 107] on ul "Metrics X-Ray Explore" at bounding box center [54, 115] width 88 height 40
click at [78, 102] on span "Metrics" at bounding box center [53, 101] width 72 height 8
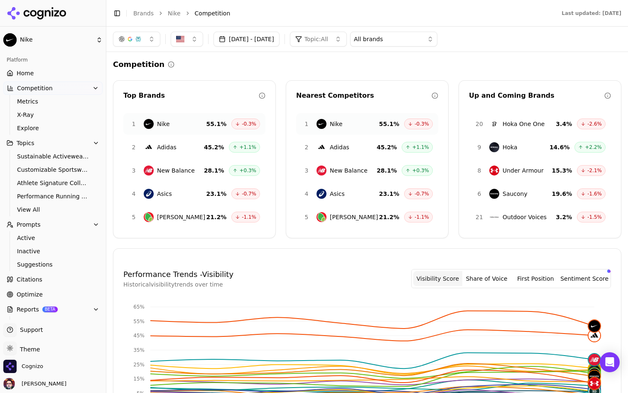
click at [416, 44] on button "All brands" at bounding box center [393, 39] width 87 height 15
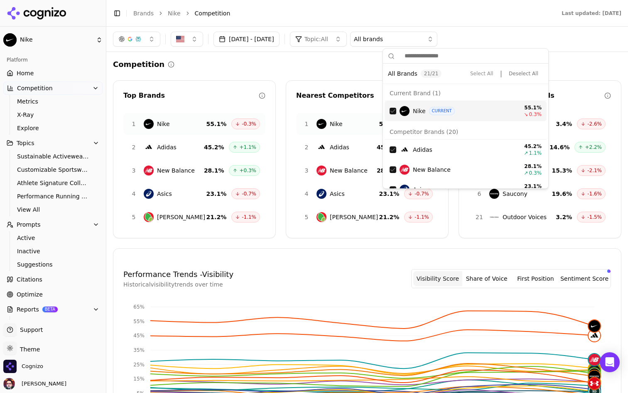
click at [422, 42] on div "All brands" at bounding box center [388, 39] width 68 height 8
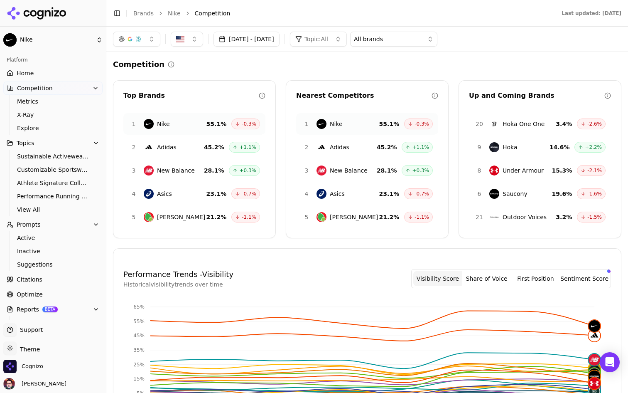
click at [54, 73] on link "Home" at bounding box center [52, 72] width 99 height 13
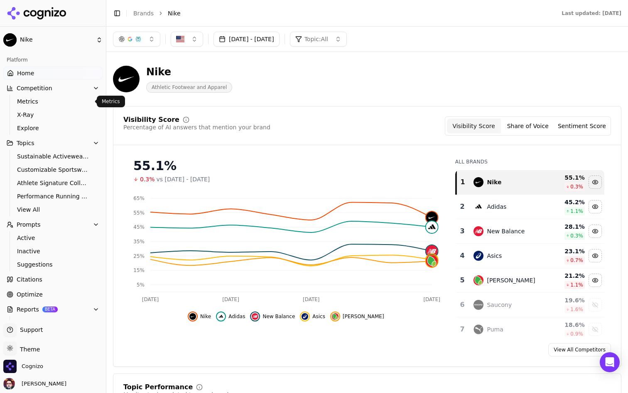
click at [62, 103] on span "Metrics" at bounding box center [53, 101] width 72 height 8
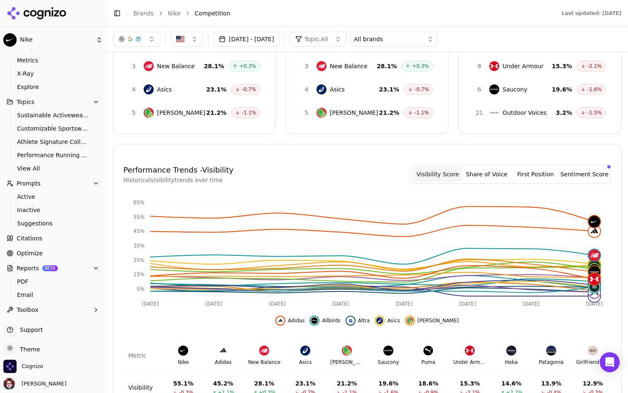
scroll to position [232, 0]
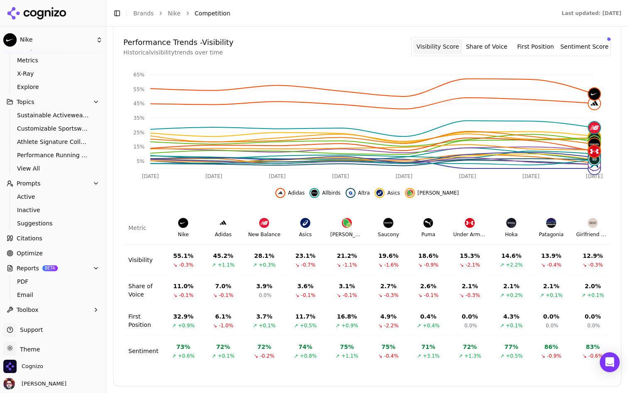
click at [87, 305] on button "Toolbox" at bounding box center [52, 309] width 99 height 13
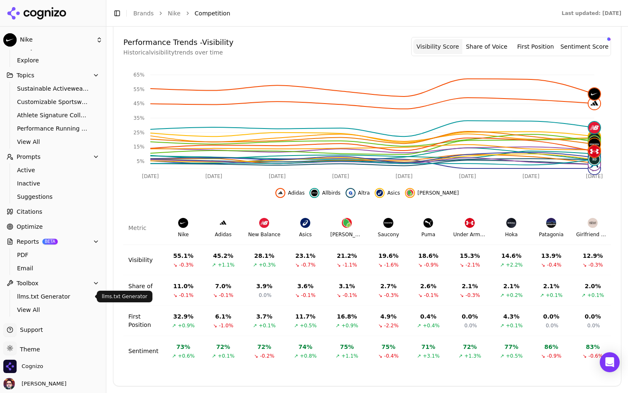
click at [69, 302] on link "llms.txt Generator" at bounding box center [53, 296] width 79 height 12
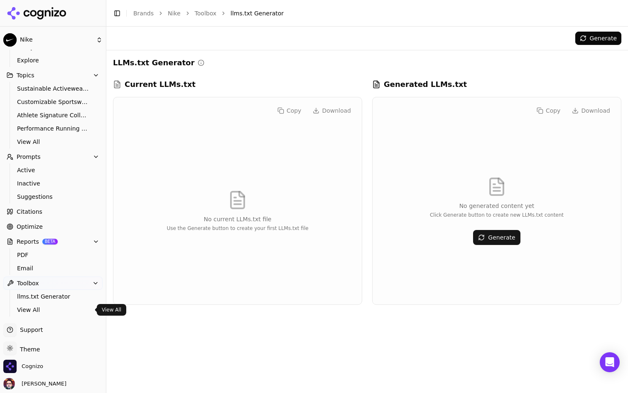
click at [59, 306] on span "View All" at bounding box center [53, 309] width 72 height 8
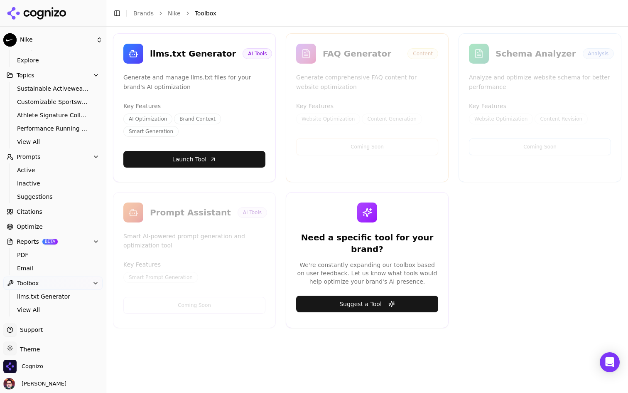
click at [56, 276] on button "Toolbox" at bounding box center [52, 282] width 99 height 13
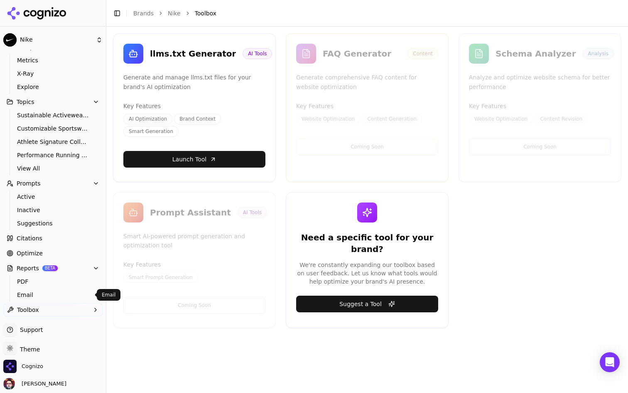
click at [55, 297] on span "Email" at bounding box center [53, 294] width 72 height 8
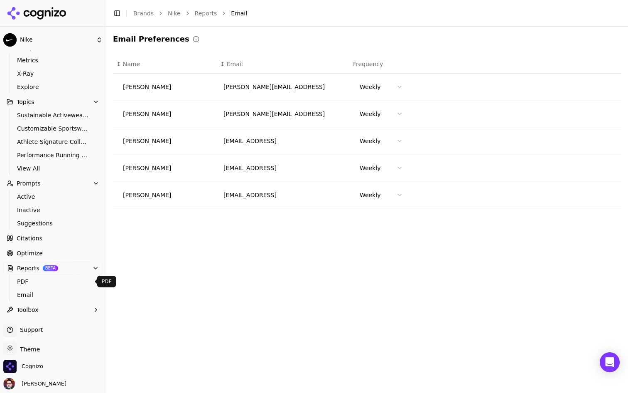
click at [54, 284] on span "PDF" at bounding box center [53, 281] width 72 height 8
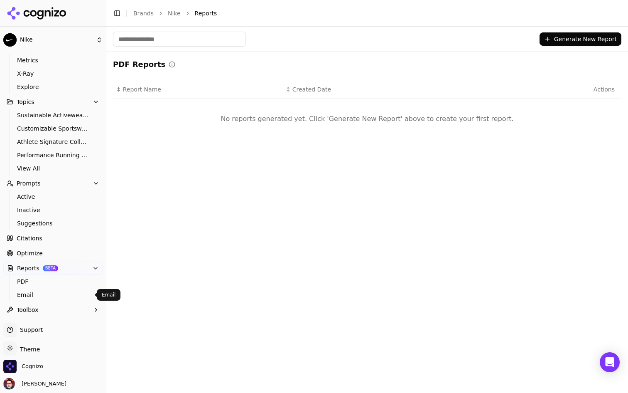
click at [57, 295] on span "Email" at bounding box center [53, 294] width 72 height 8
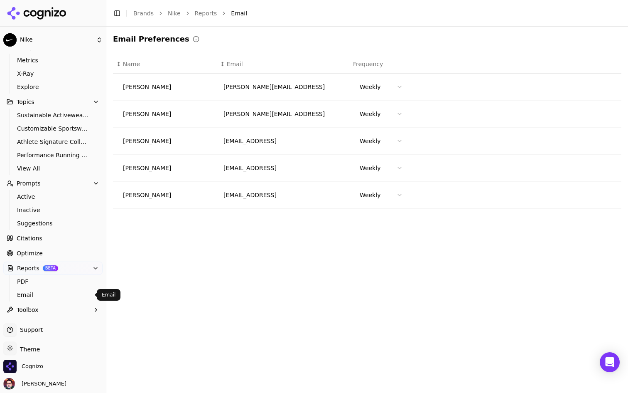
click at [59, 308] on button "Toolbox" at bounding box center [52, 309] width 99 height 13
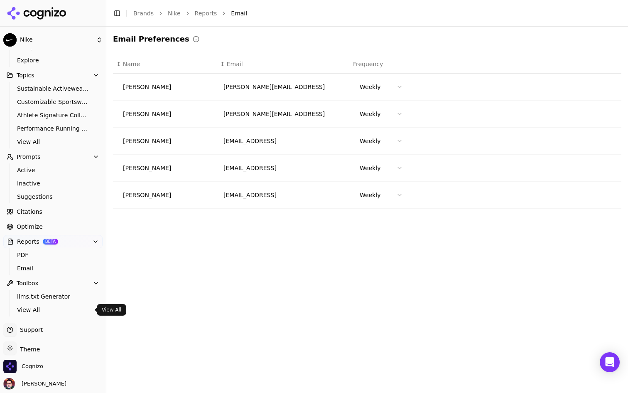
click at [55, 304] on link "View All" at bounding box center [53, 310] width 79 height 12
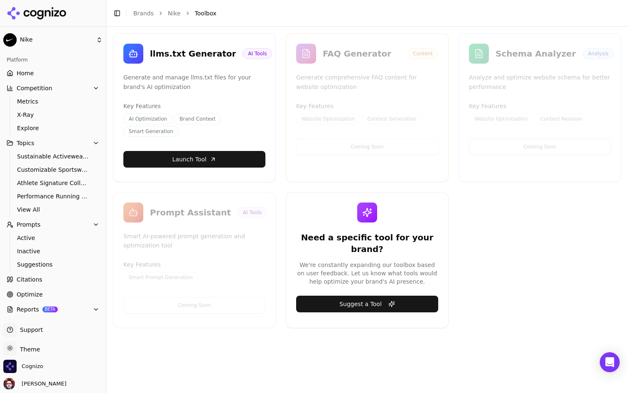
click at [69, 74] on link "Home" at bounding box center [52, 72] width 99 height 13
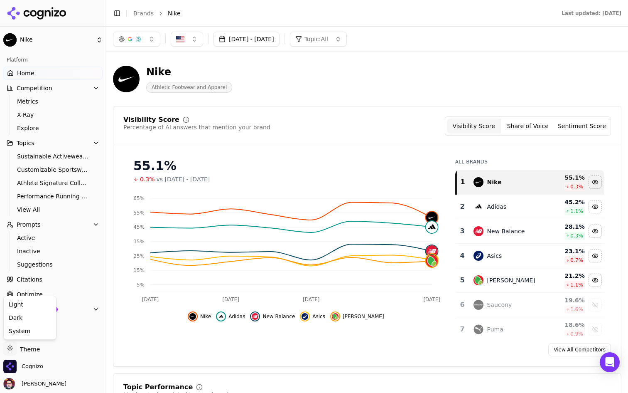
click at [32, 352] on html "Nike Platform Home Competition Metrics X-Ray Explore Topics Sustainable Activew…" at bounding box center [314, 196] width 628 height 393
click at [42, 320] on div "Dark" at bounding box center [29, 317] width 49 height 13
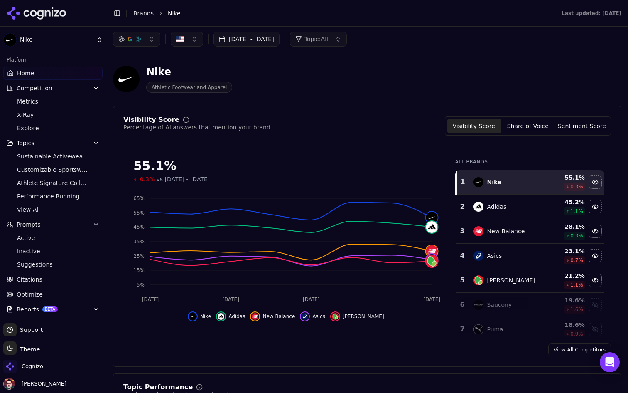
click at [97, 88] on icon "button" at bounding box center [96, 88] width 7 height 7
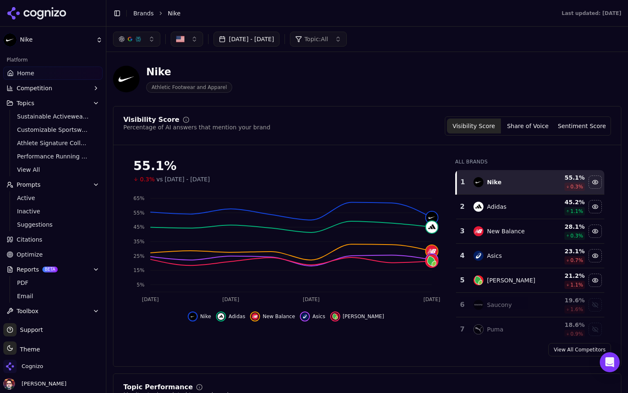
click at [93, 102] on icon "button" at bounding box center [96, 103] width 7 height 7
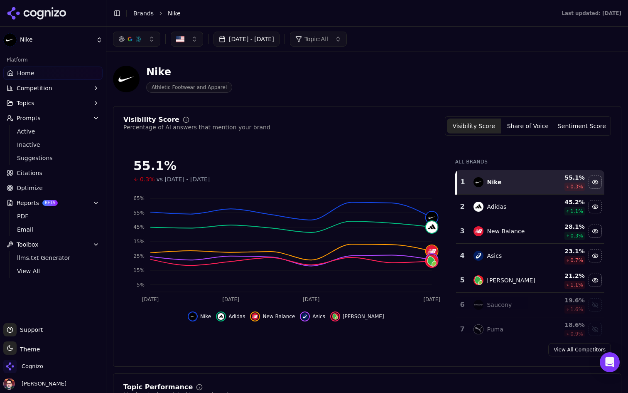
click at [98, 122] on button "Prompts" at bounding box center [52, 117] width 99 height 13
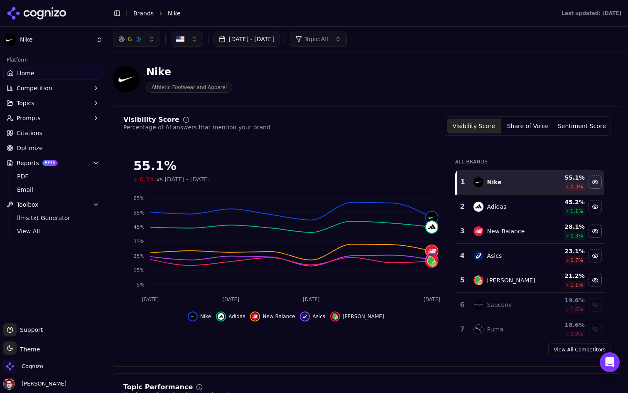
click at [96, 160] on icon "button" at bounding box center [96, 163] width 7 height 7
click at [93, 179] on icon "button" at bounding box center [96, 178] width 7 height 7
click at [534, 254] on div "Asics" at bounding box center [507, 256] width 67 height 10
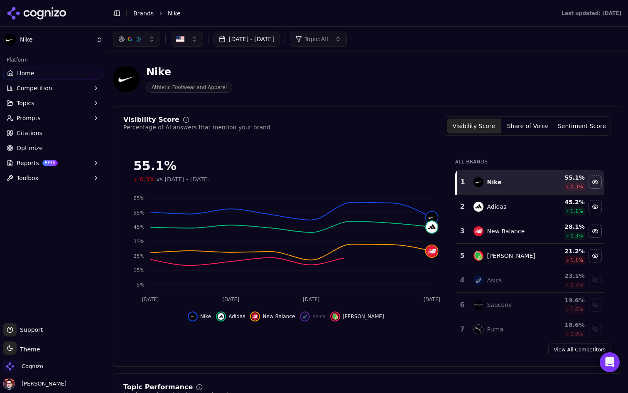
click at [533, 259] on div "[PERSON_NAME]" at bounding box center [507, 256] width 67 height 10
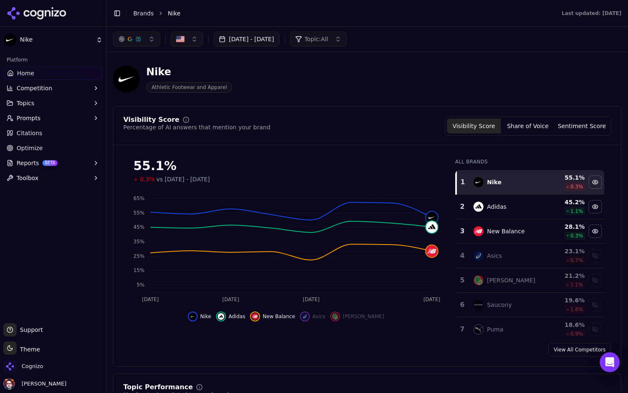
click at [535, 257] on div "Asics" at bounding box center [507, 256] width 67 height 10
click at [528, 276] on div "[PERSON_NAME]" at bounding box center [507, 280] width 67 height 10
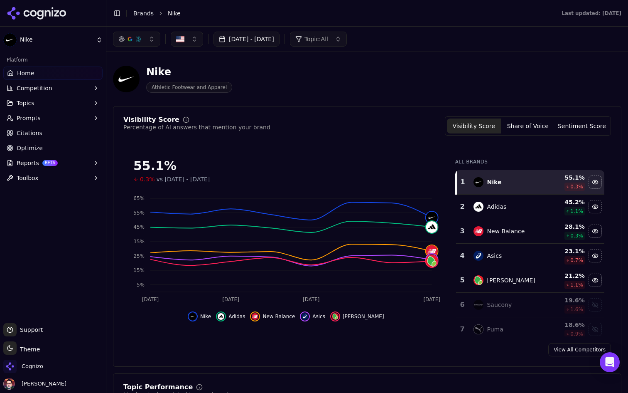
click at [276, 41] on button "Sep 12, 2025 - Sep 19, 2025" at bounding box center [247, 39] width 66 height 15
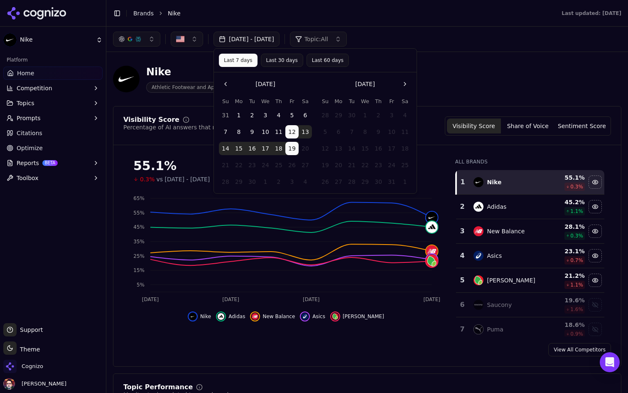
click at [230, 82] on button "Go to the Previous Month" at bounding box center [225, 83] width 13 height 13
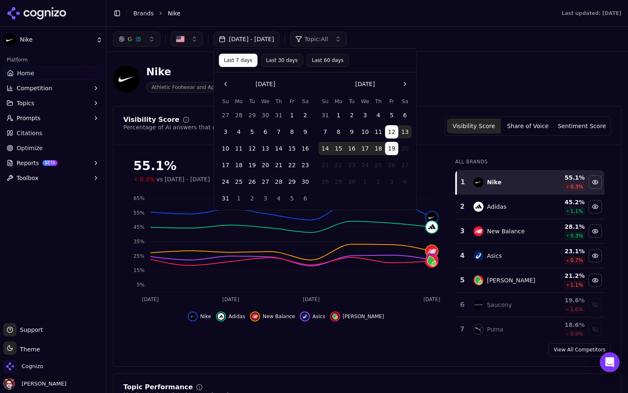
click at [292, 113] on button "1" at bounding box center [291, 114] width 13 height 13
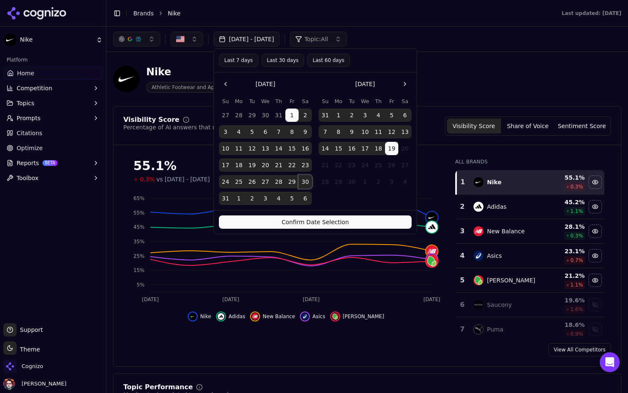
click at [301, 180] on button "30" at bounding box center [305, 181] width 13 height 13
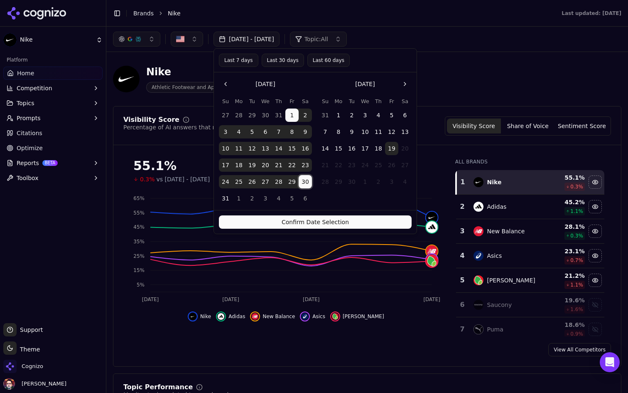
click at [305, 222] on button "Confirm Date Selection" at bounding box center [315, 221] width 193 height 13
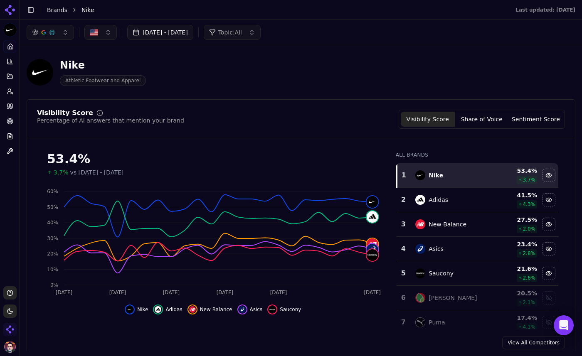
click at [17, 81] on button "Toggle Sidebar" at bounding box center [19, 178] width 7 height 356
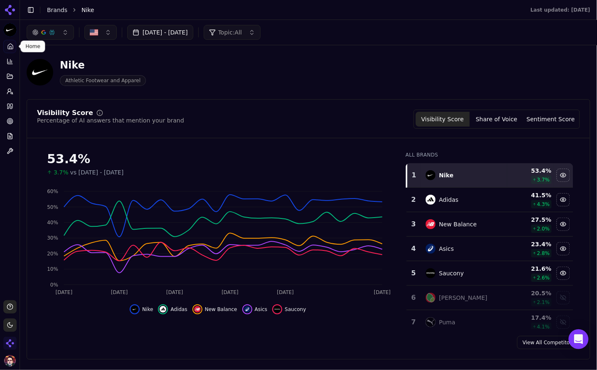
click at [315, 65] on div "Nike Athletic Footwear and Apparel" at bounding box center [213, 72] width 372 height 27
click at [31, 8] on button "Toggle Sidebar" at bounding box center [31, 10] width 12 height 12
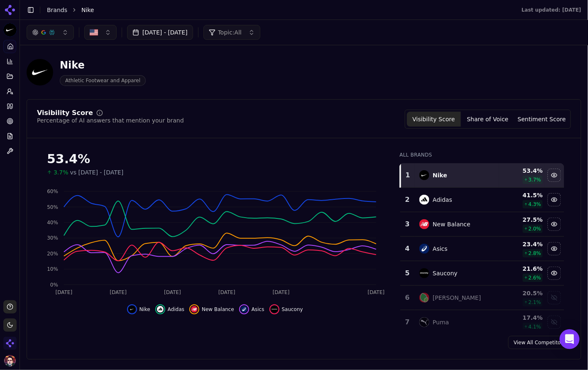
click at [30, 10] on button "Toggle Sidebar" at bounding box center [31, 10] width 12 height 12
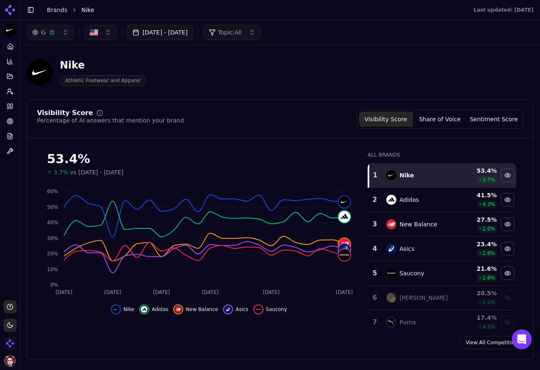
click at [29, 10] on button "Toggle Sidebar" at bounding box center [31, 10] width 12 height 12
click at [27, 5] on button "Toggle Sidebar" at bounding box center [31, 10] width 12 height 12
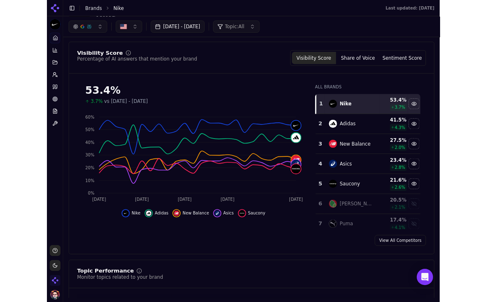
scroll to position [86, 0]
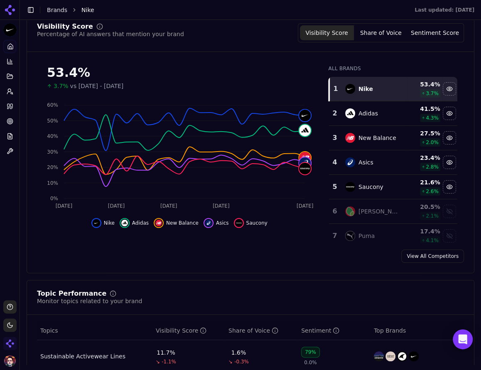
click at [432, 367] on main "Toggle Sidebar Brands Nike Last updated: September 19th, 2025 Aug 01, 2025 - Au…" at bounding box center [250, 185] width 461 height 370
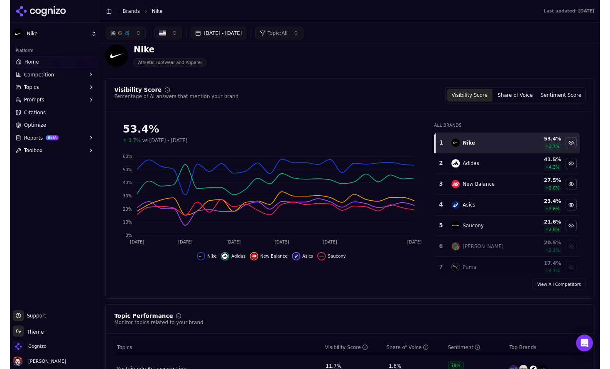
scroll to position [0, 0]
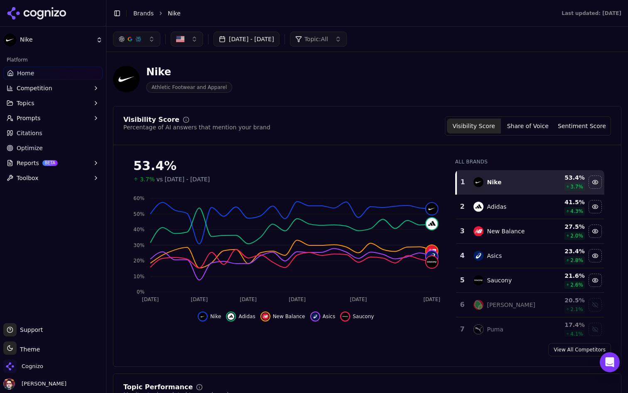
click at [402, 67] on div "Nike Athletic Footwear and Apparel" at bounding box center [299, 78] width 372 height 27
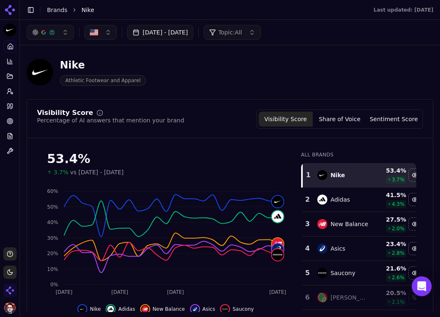
click at [30, 10] on button "Toggle Sidebar" at bounding box center [31, 10] width 12 height 12
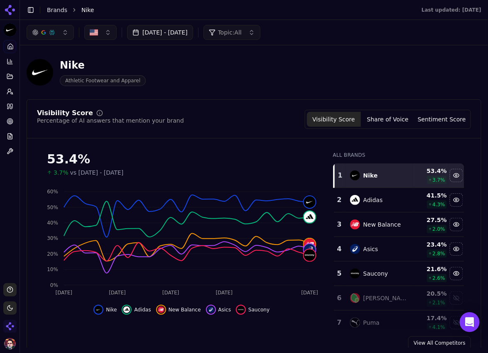
click at [21, 76] on button "Toggle Sidebar" at bounding box center [19, 176] width 7 height 353
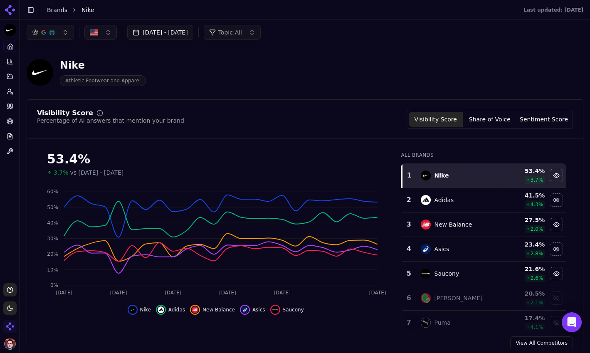
click at [29, 7] on button "Toggle Sidebar" at bounding box center [31, 10] width 12 height 12
